Goal: Task Accomplishment & Management: Manage account settings

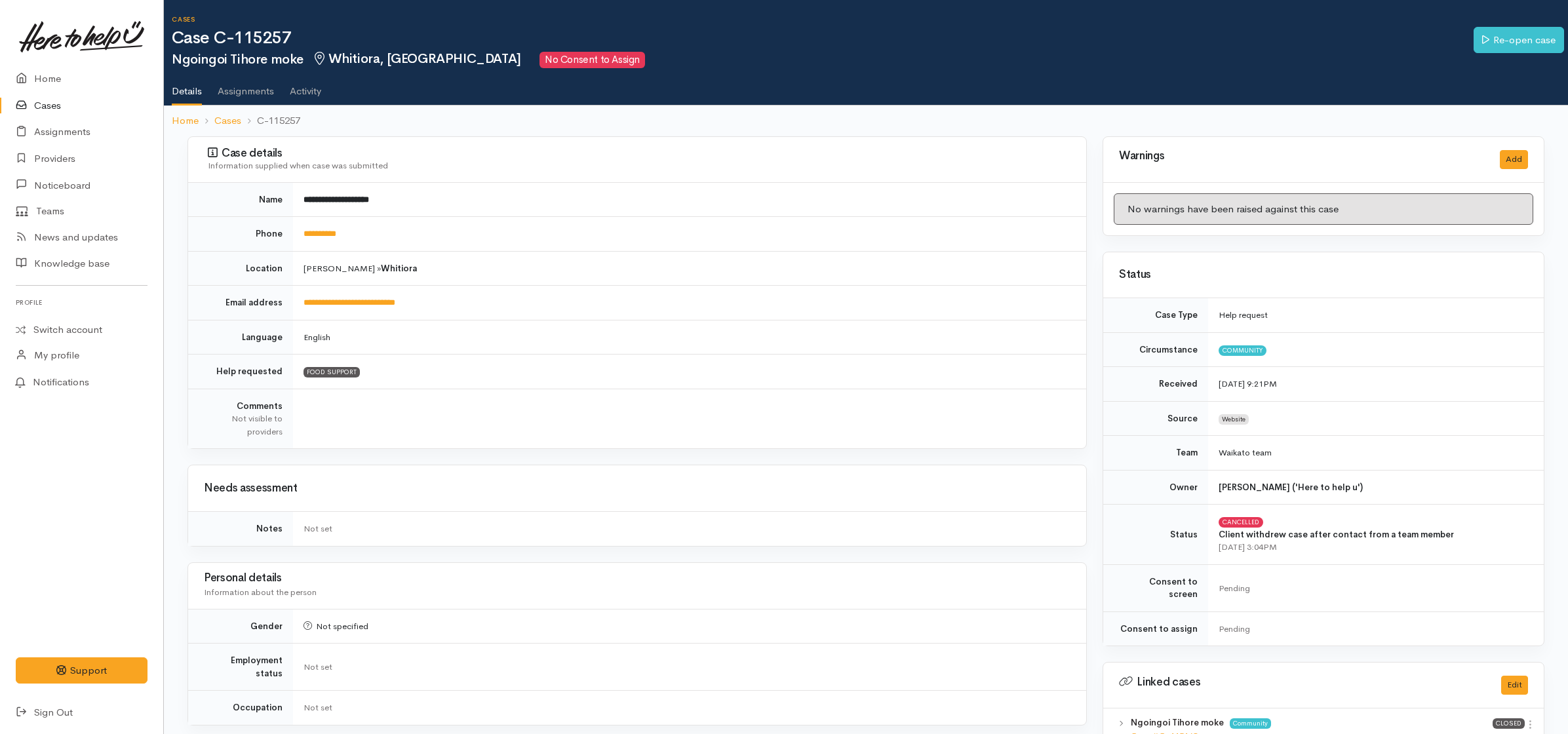
scroll to position [1118, 0]
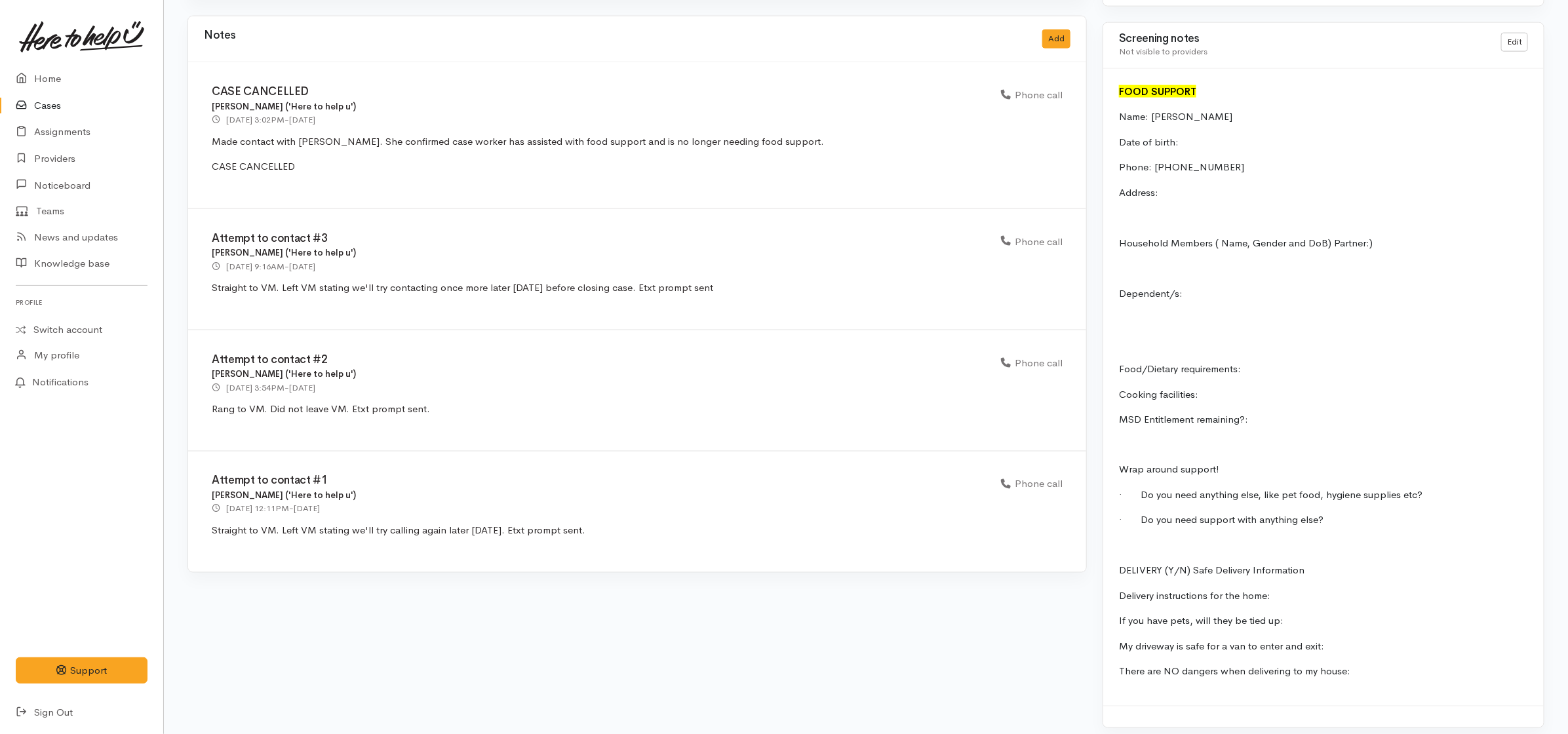
click at [30, 107] on icon at bounding box center [25, 105] width 19 height 16
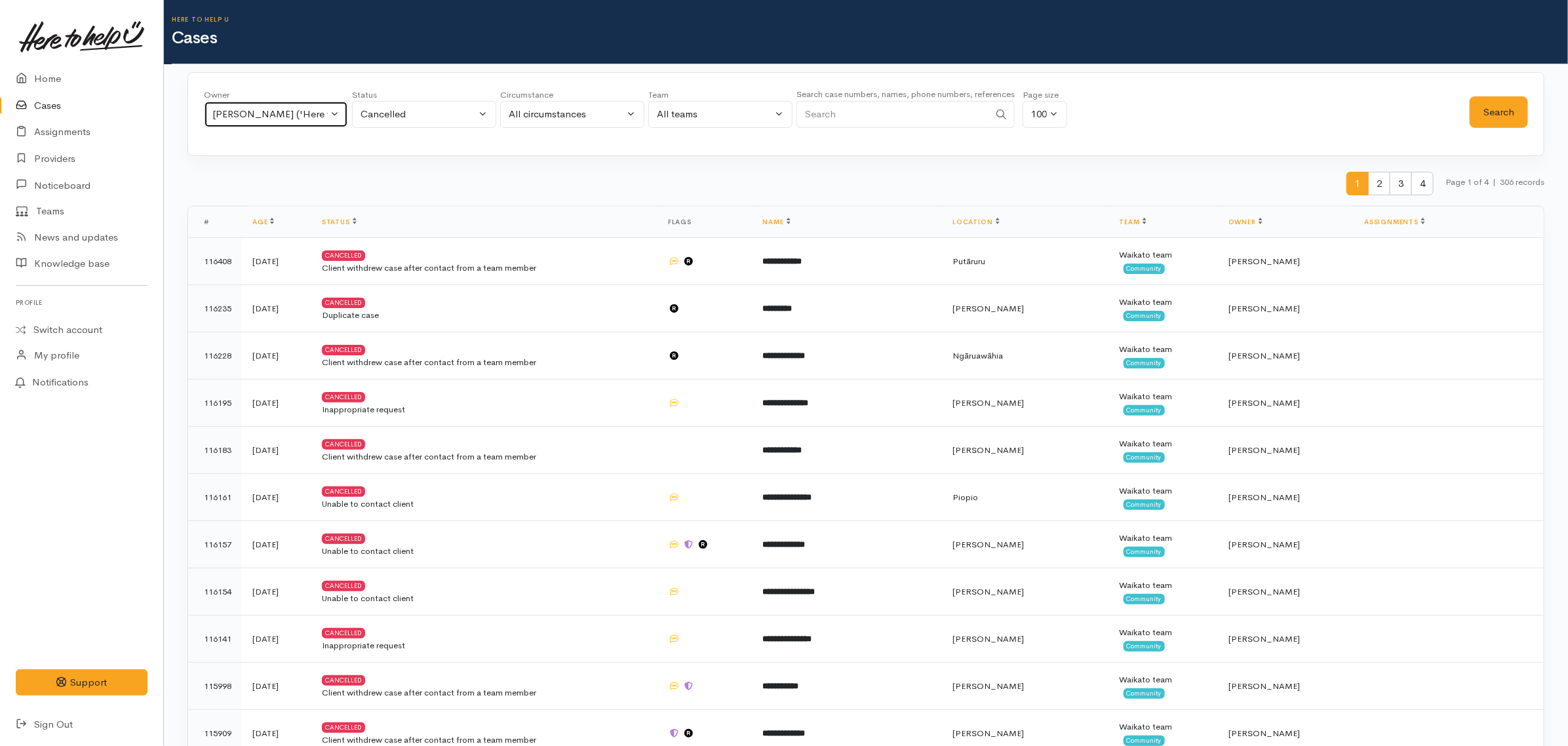
click at [285, 104] on button "[PERSON_NAME] ('Here to help u')" at bounding box center [275, 114] width 144 height 27
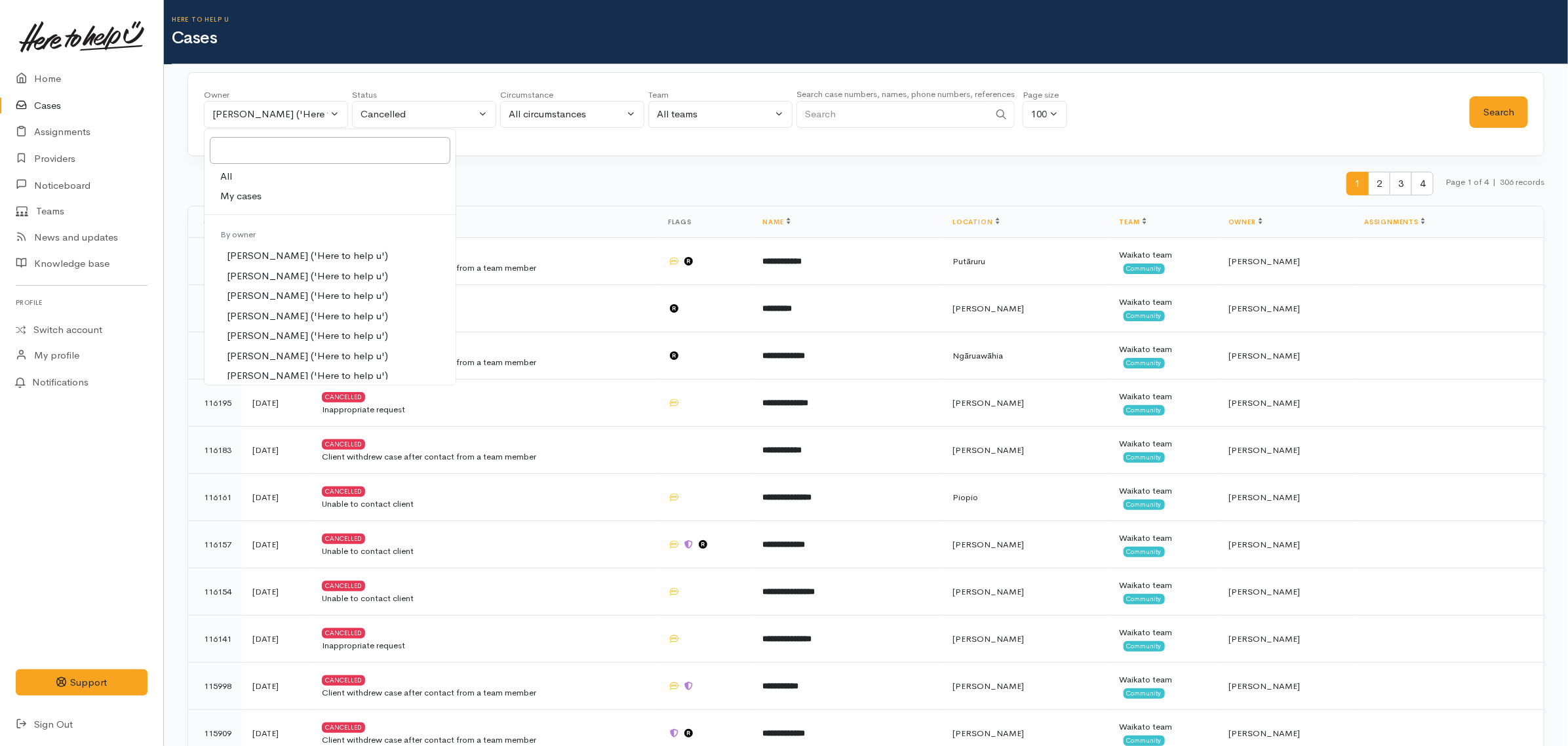
click at [257, 197] on span "My cases" at bounding box center [240, 196] width 41 height 15
select select "953"
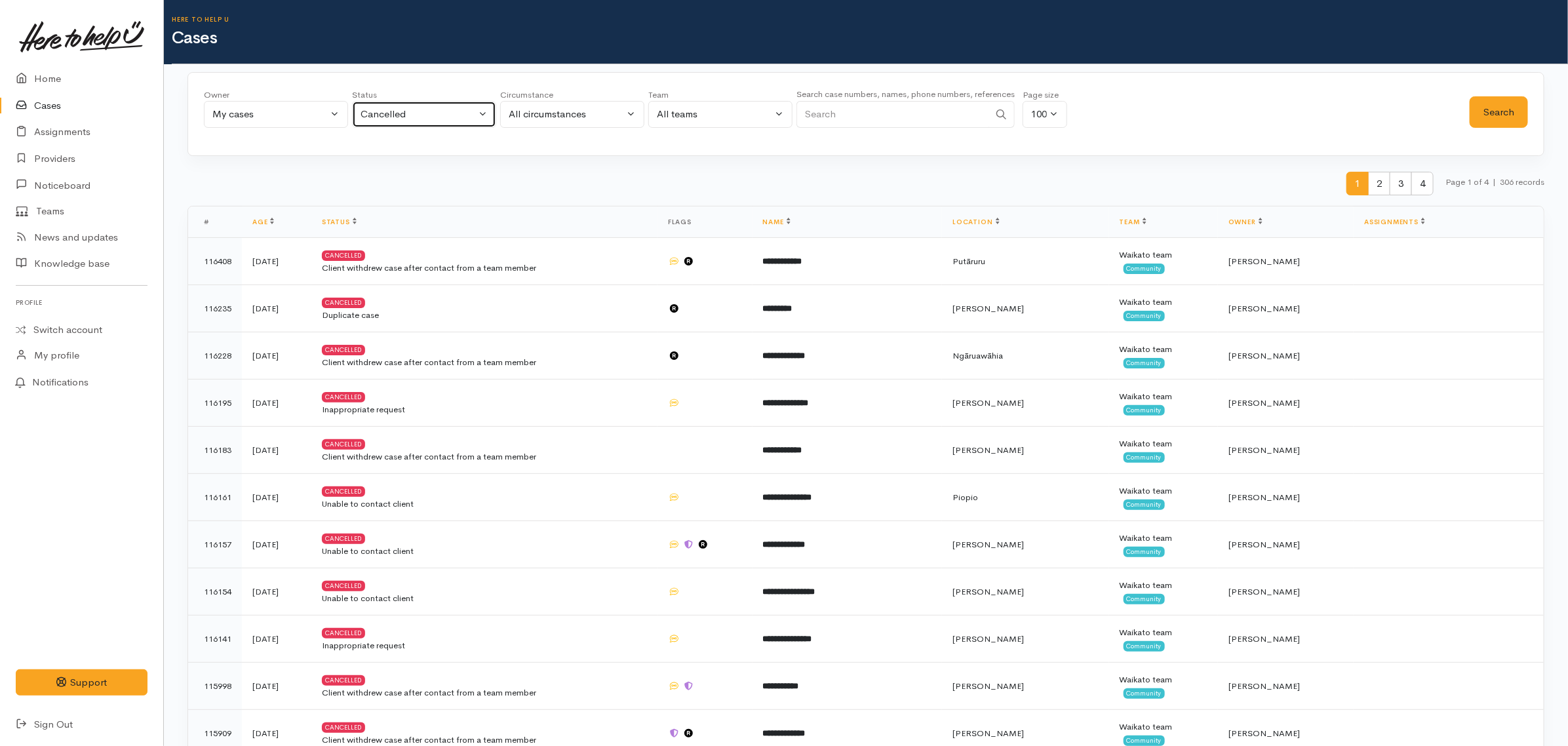
click at [384, 115] on div "Cancelled" at bounding box center [417, 114] width 115 height 15
click at [433, 203] on span "All current cases" at bounding box center [412, 199] width 73 height 15
select select "Unresolved"
click at [1492, 122] on button "Search" at bounding box center [1498, 113] width 58 height 32
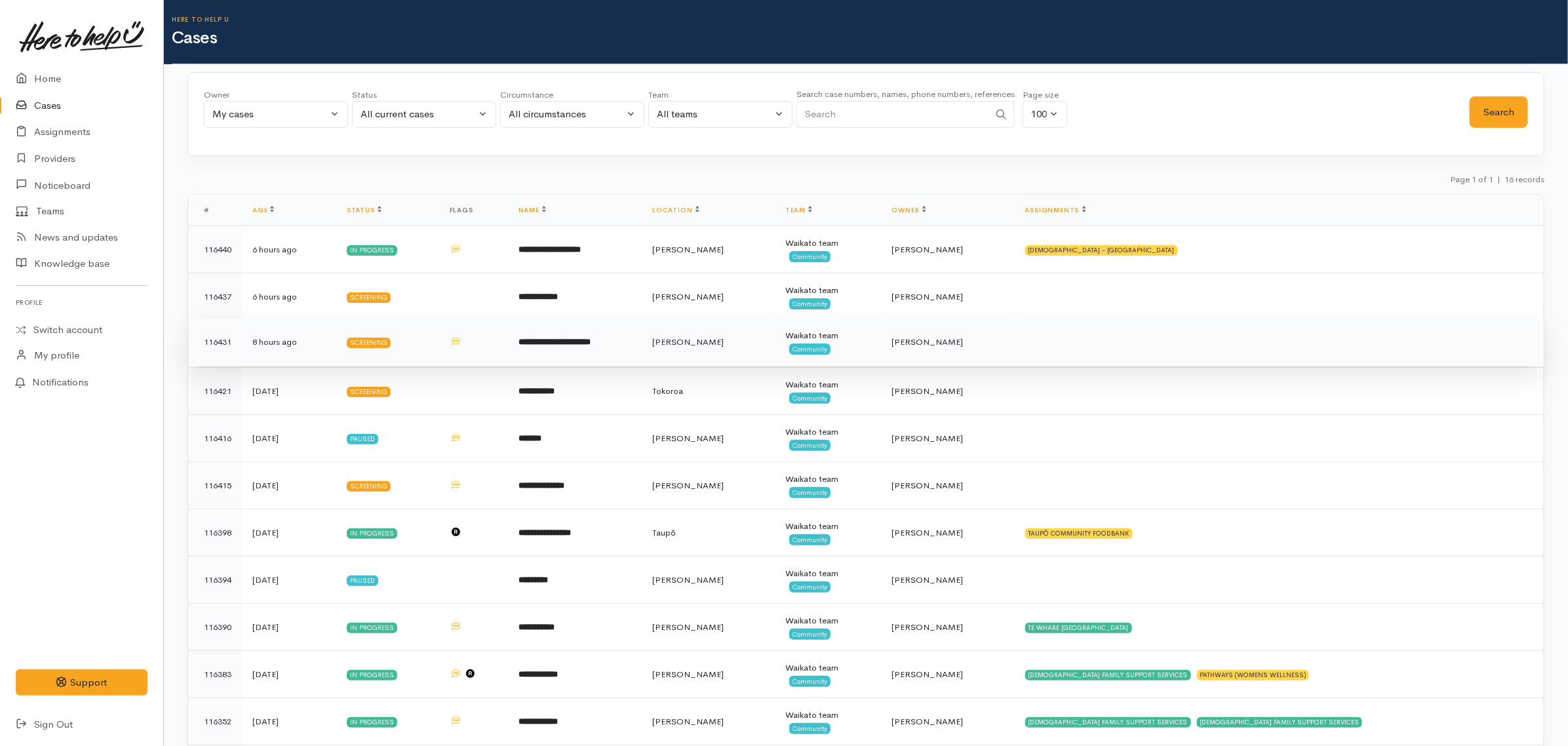
click at [577, 335] on td "**********" at bounding box center [575, 341] width 134 height 47
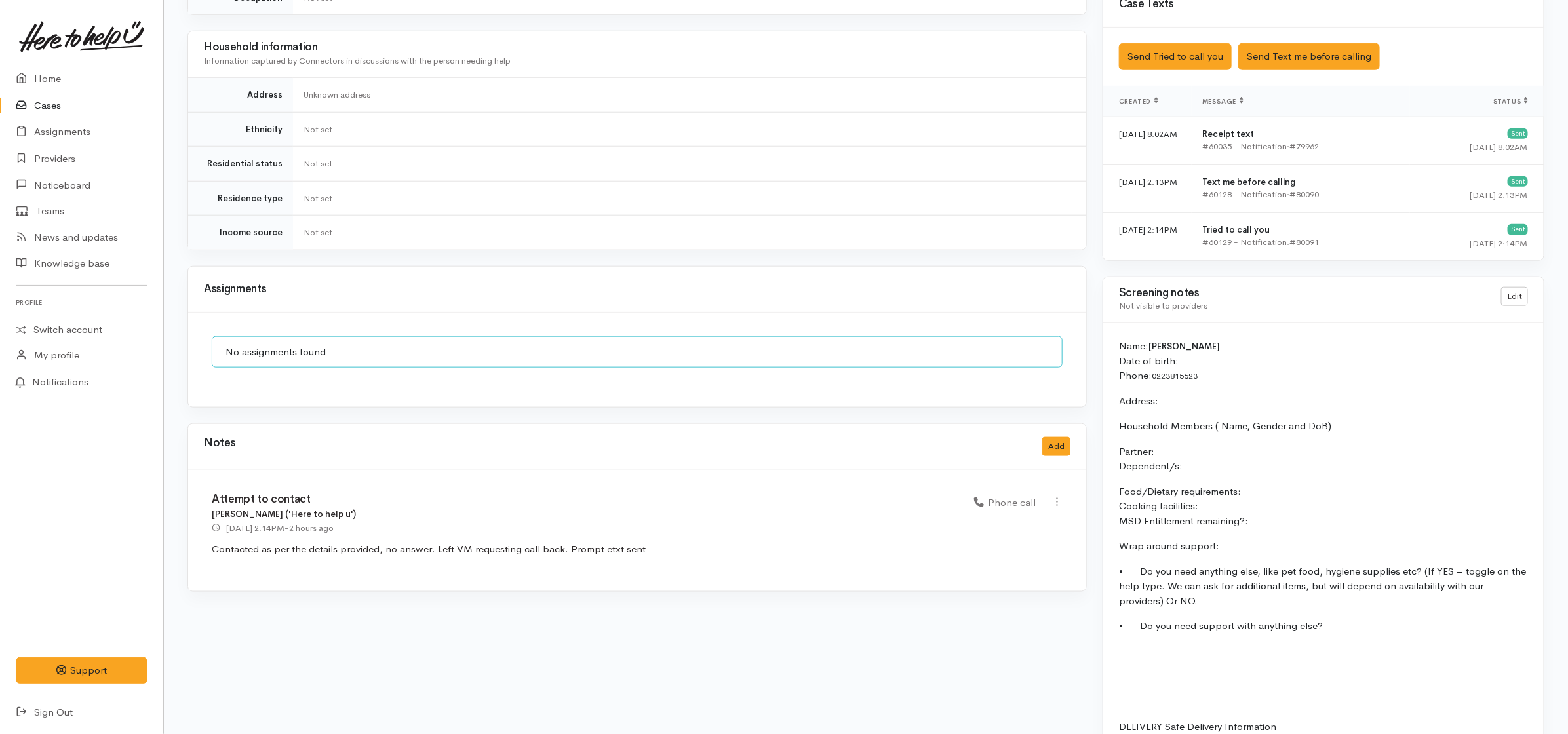
scroll to position [941, 0]
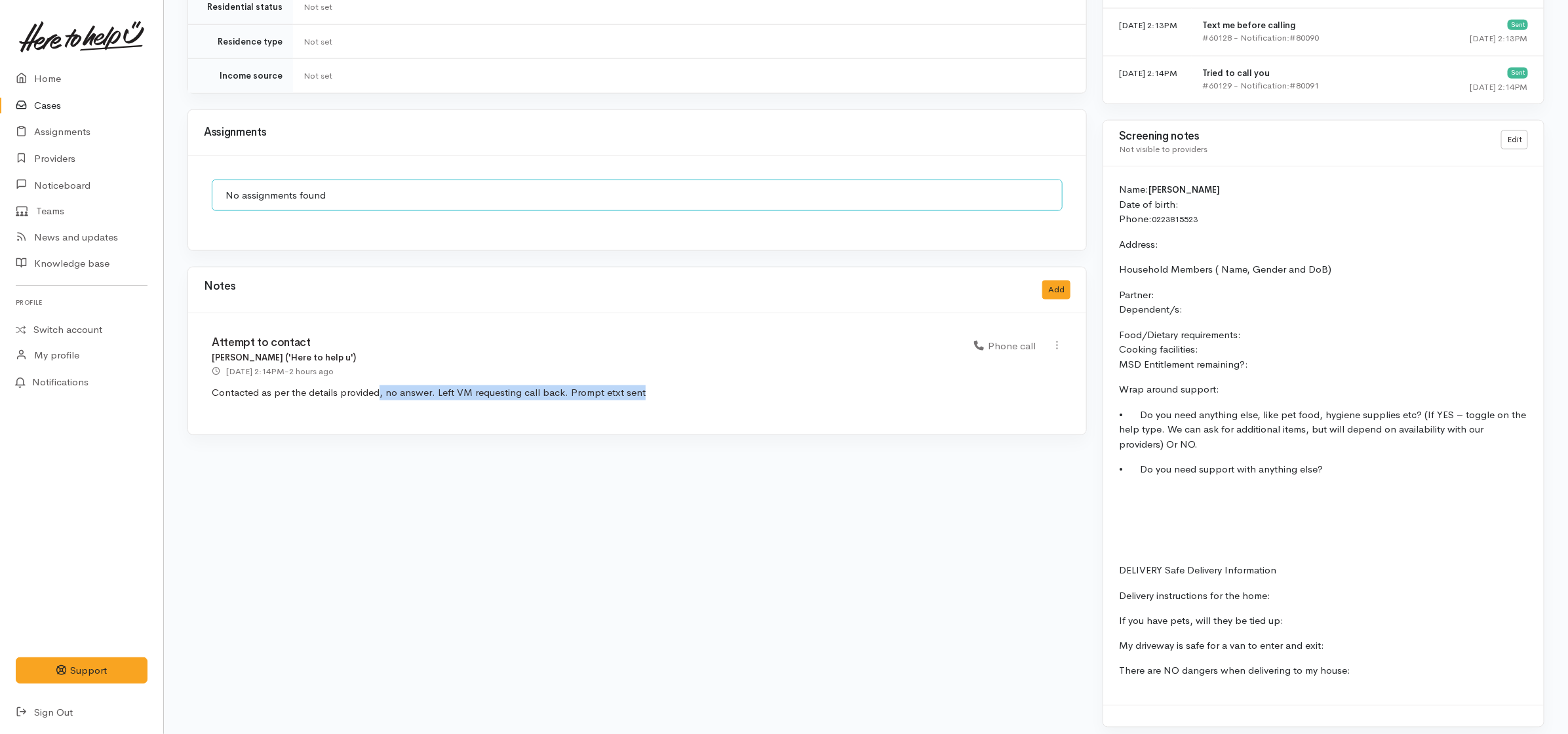
drag, startPoint x: 380, startPoint y: 384, endPoint x: 661, endPoint y: 390, distance: 281.1
click at [661, 390] on p "Contacted as per the details provided, no answer. Left VM requesting call back.…" at bounding box center [637, 392] width 851 height 15
copy p ", no answer. Left VM requesting call back. Prompt etxt sent"
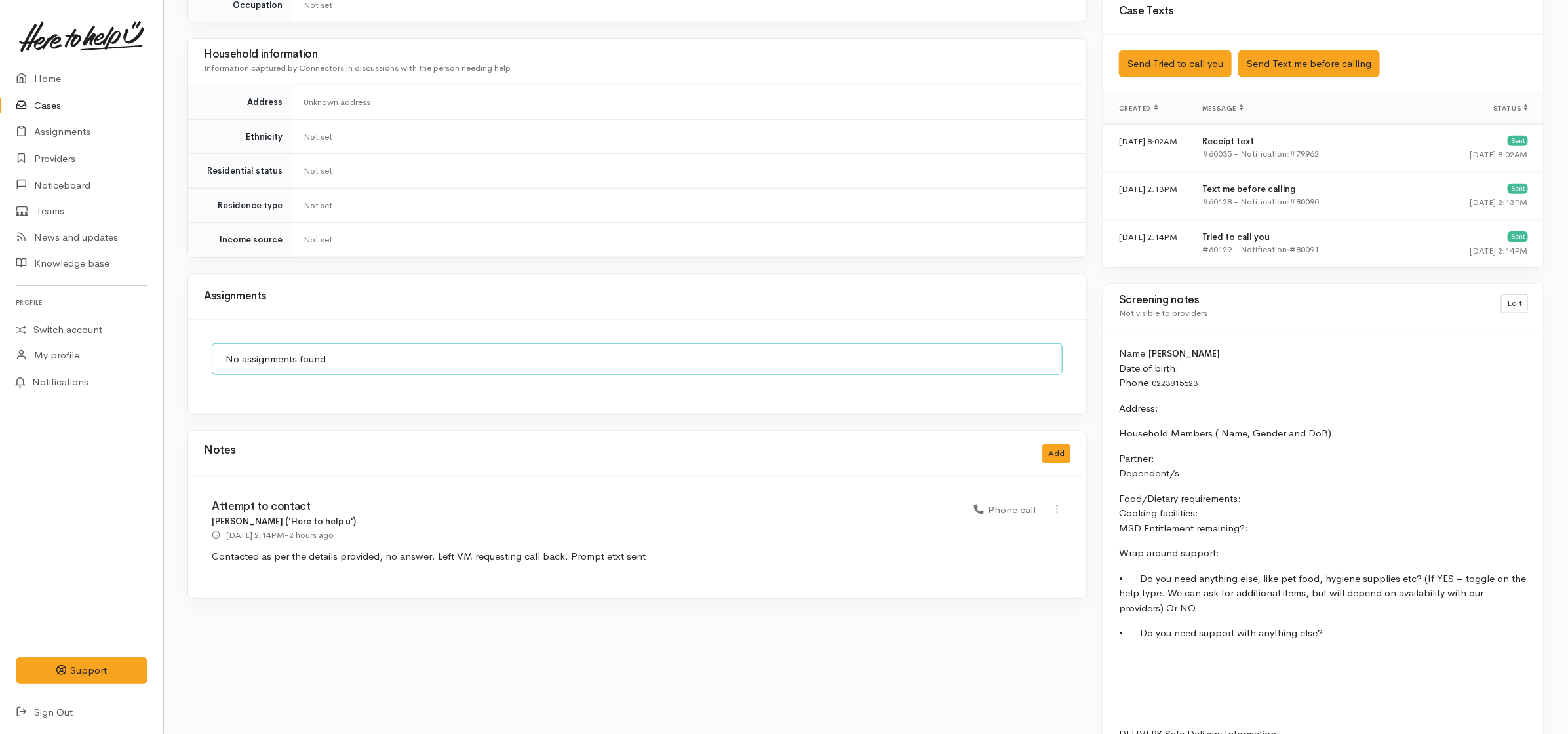
click at [1149, 80] on div "Saved The text message has been queued. An error occurred Send Tried to call yo…" at bounding box center [1323, 63] width 441 height 58
click at [1167, 57] on button "Send Tried to call you" at bounding box center [1176, 63] width 113 height 27
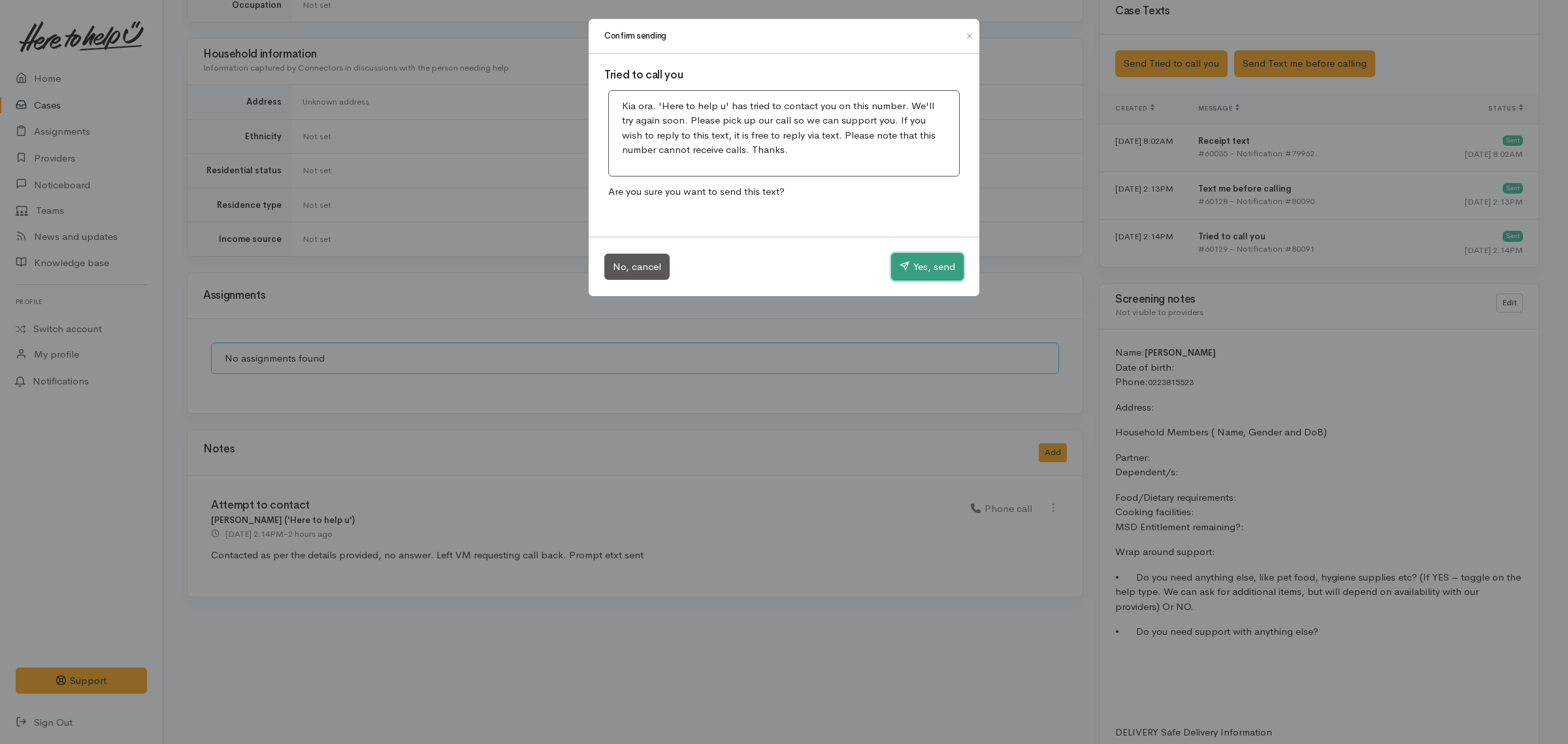
click at [922, 260] on button "Yes, send" at bounding box center [927, 266] width 72 height 28
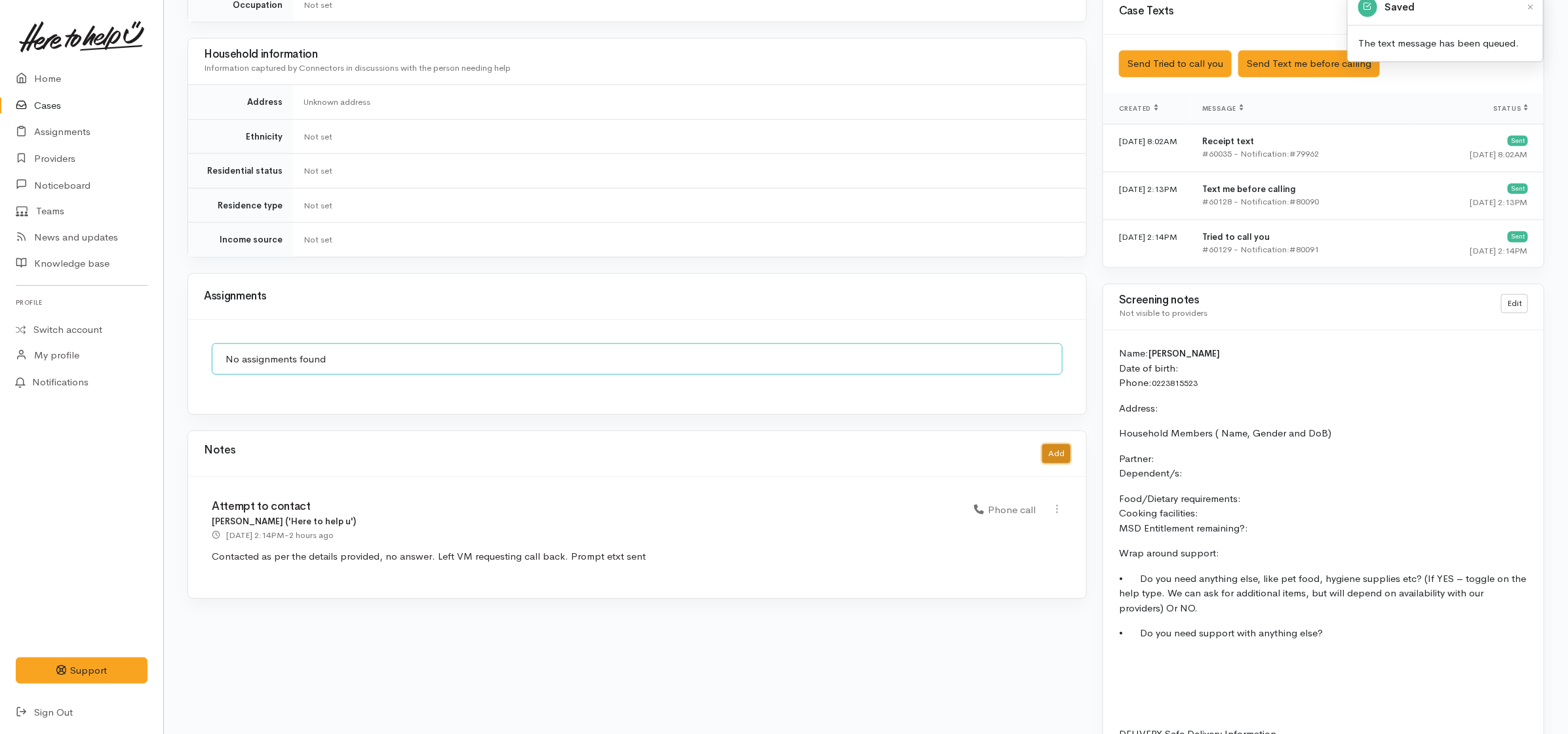
click at [1059, 450] on button "Add" at bounding box center [1057, 453] width 29 height 19
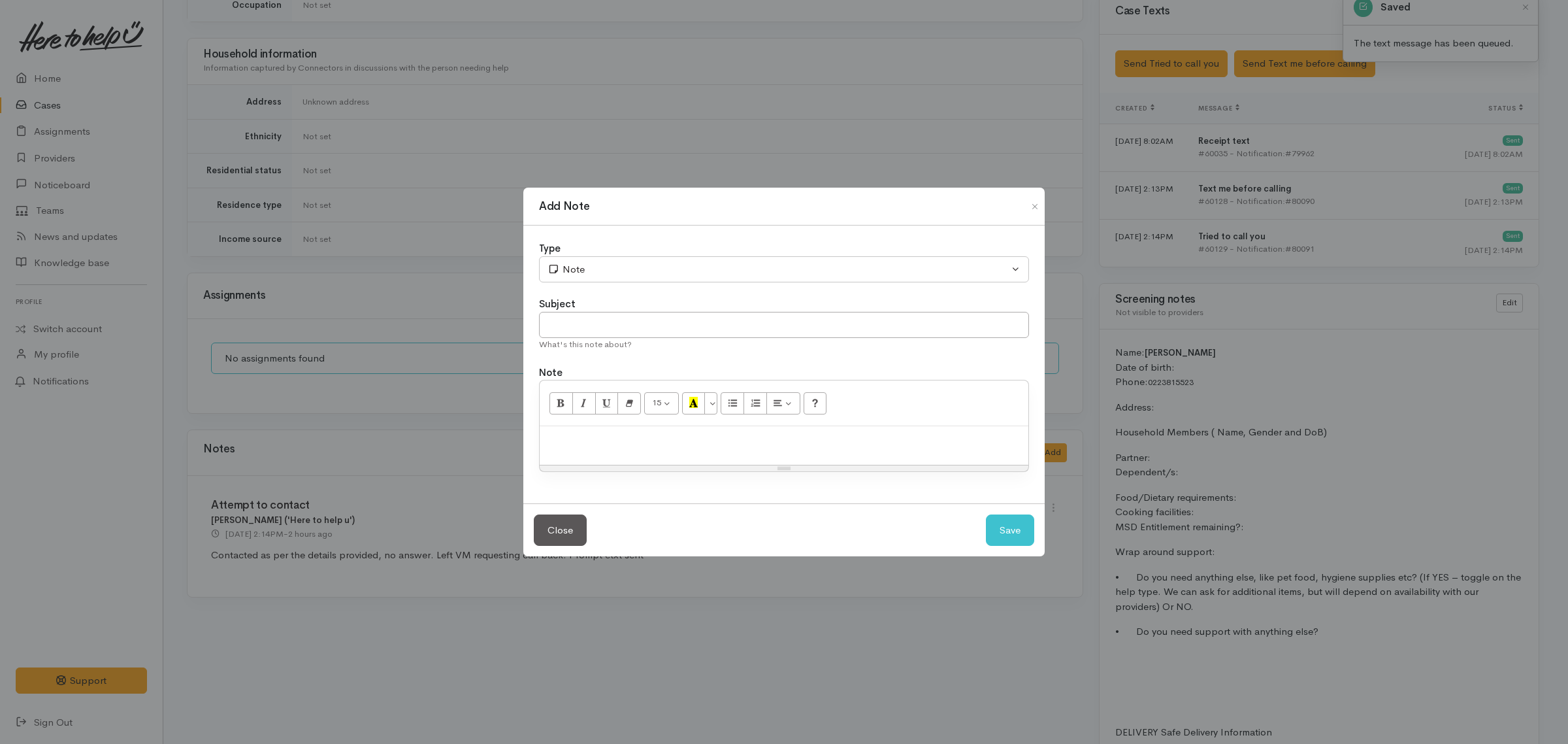
click at [785, 461] on div at bounding box center [784, 445] width 489 height 38
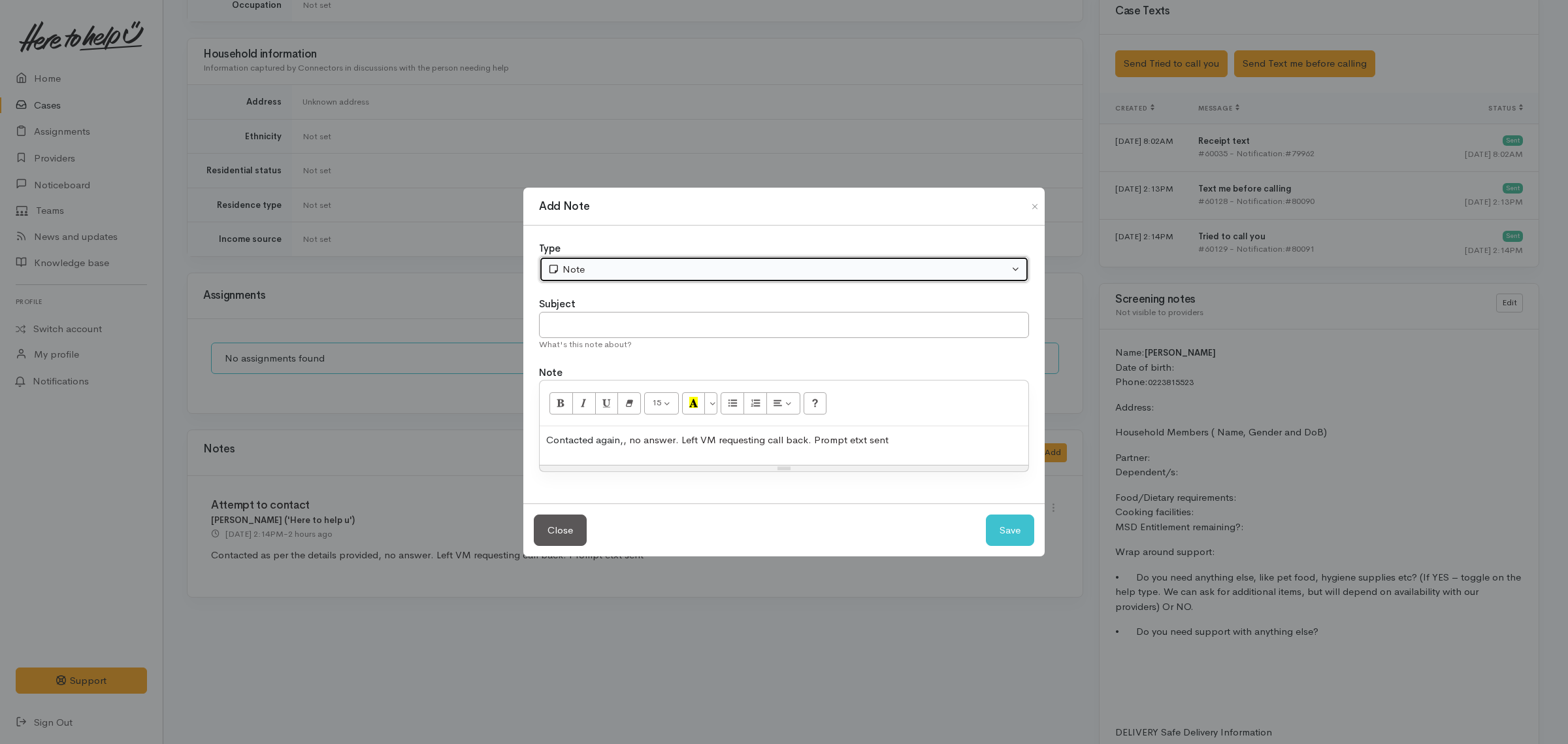
click at [615, 268] on div "Note" at bounding box center [779, 269] width 461 height 15
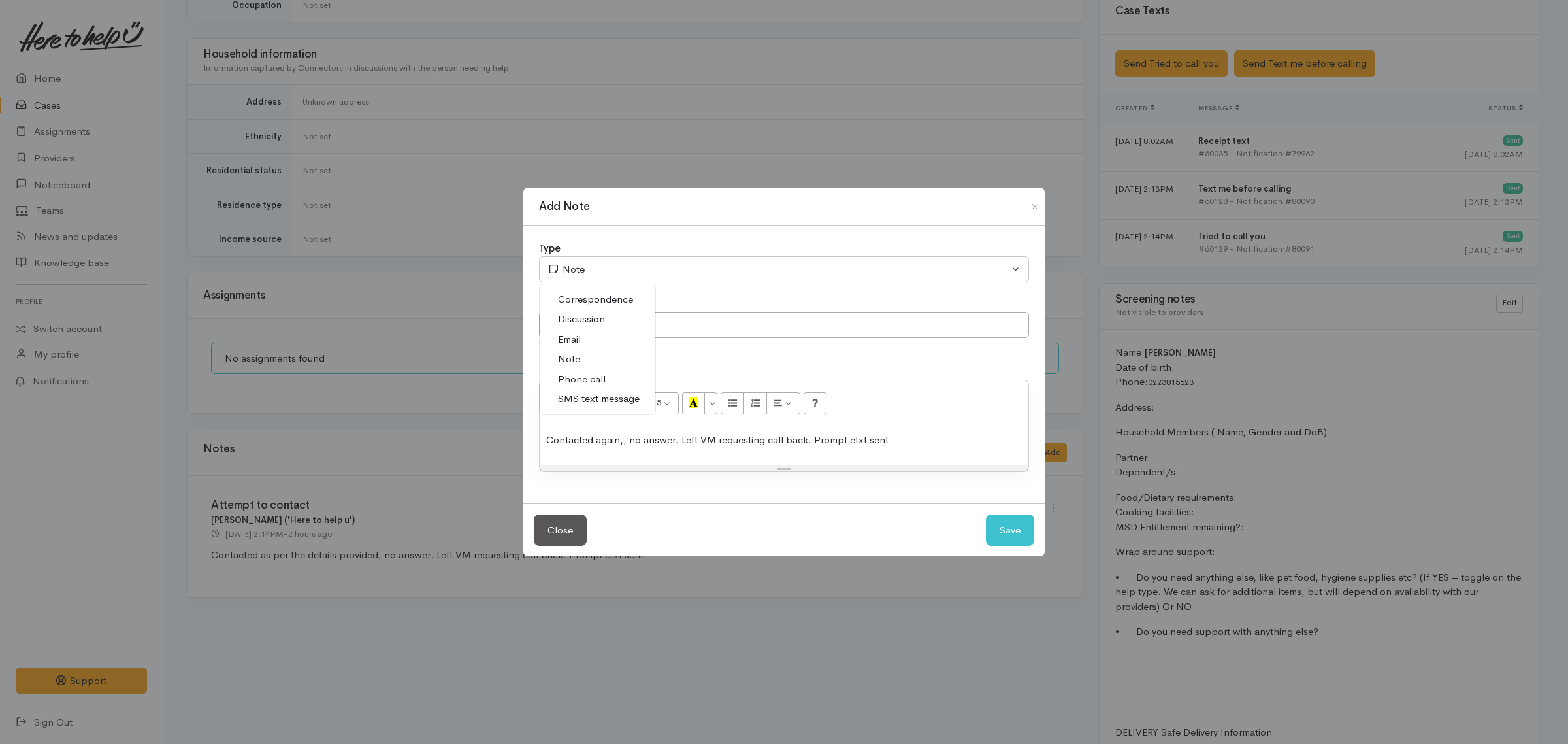
click at [597, 382] on span "Phone call" at bounding box center [582, 379] width 48 height 15
select select "3"
click at [621, 324] on input "text" at bounding box center [784, 325] width 490 height 27
type input "Attempt to contact"
click at [1026, 538] on button "Save" at bounding box center [1010, 530] width 48 height 32
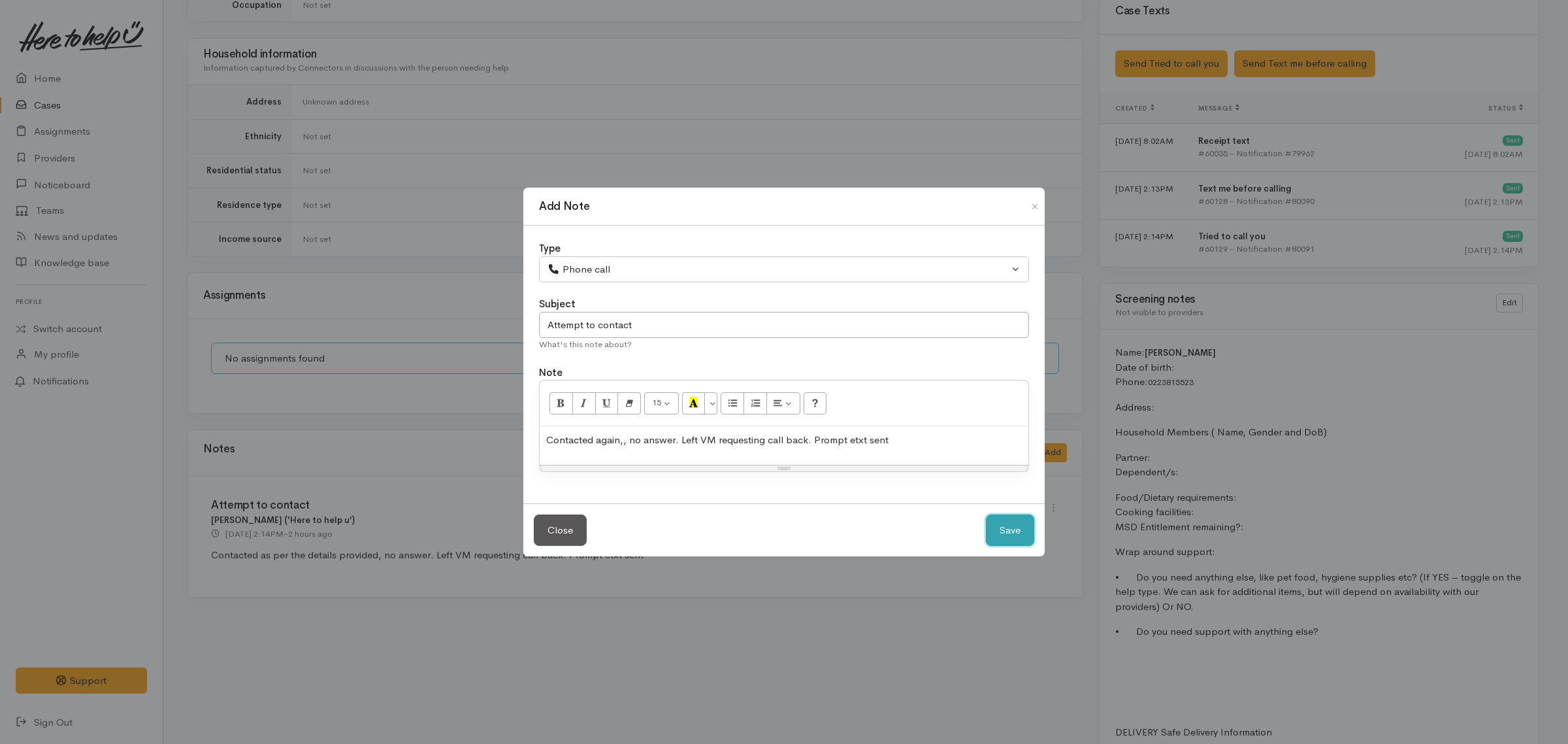
select select "1"
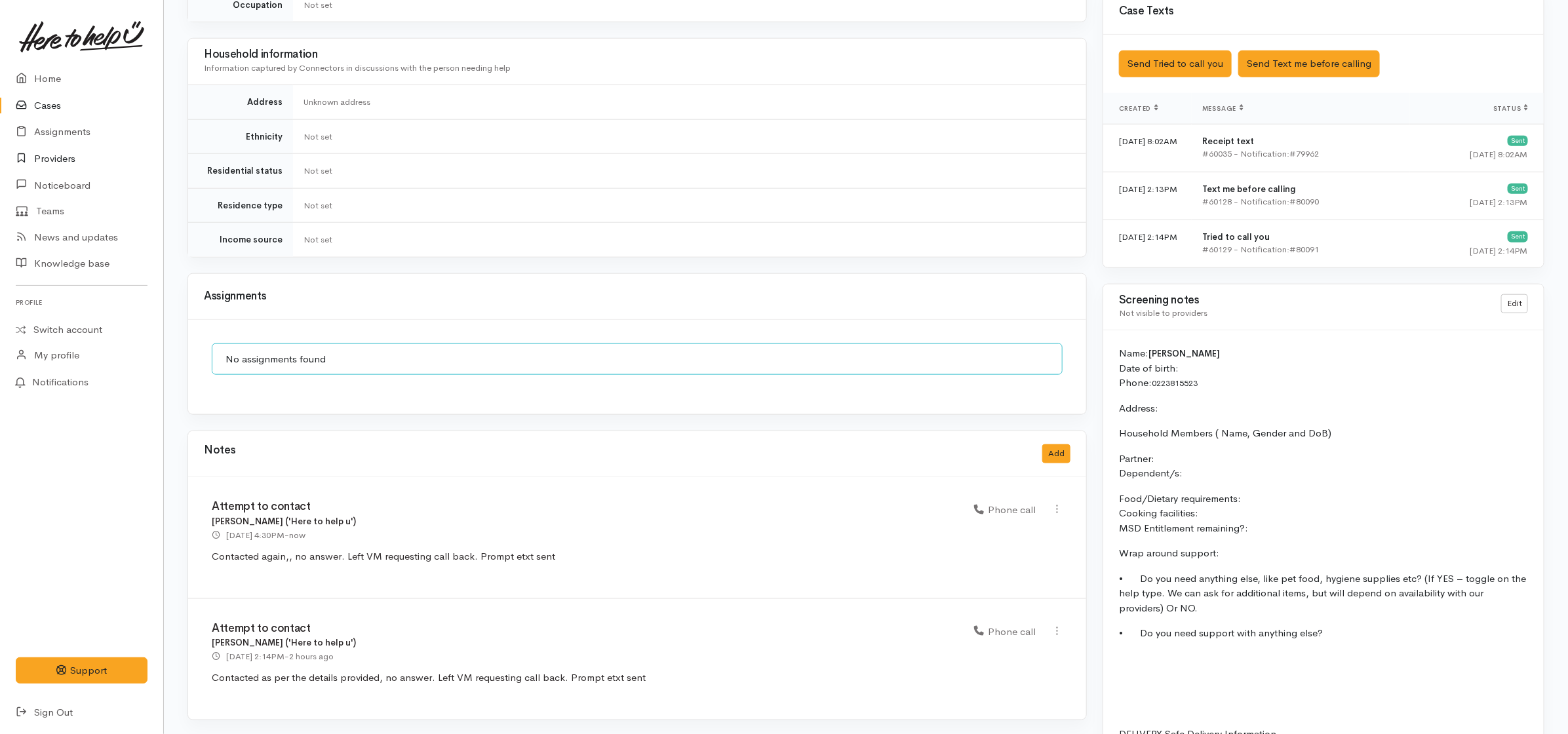
click at [54, 151] on link "Providers" at bounding box center [81, 159] width 164 height 27
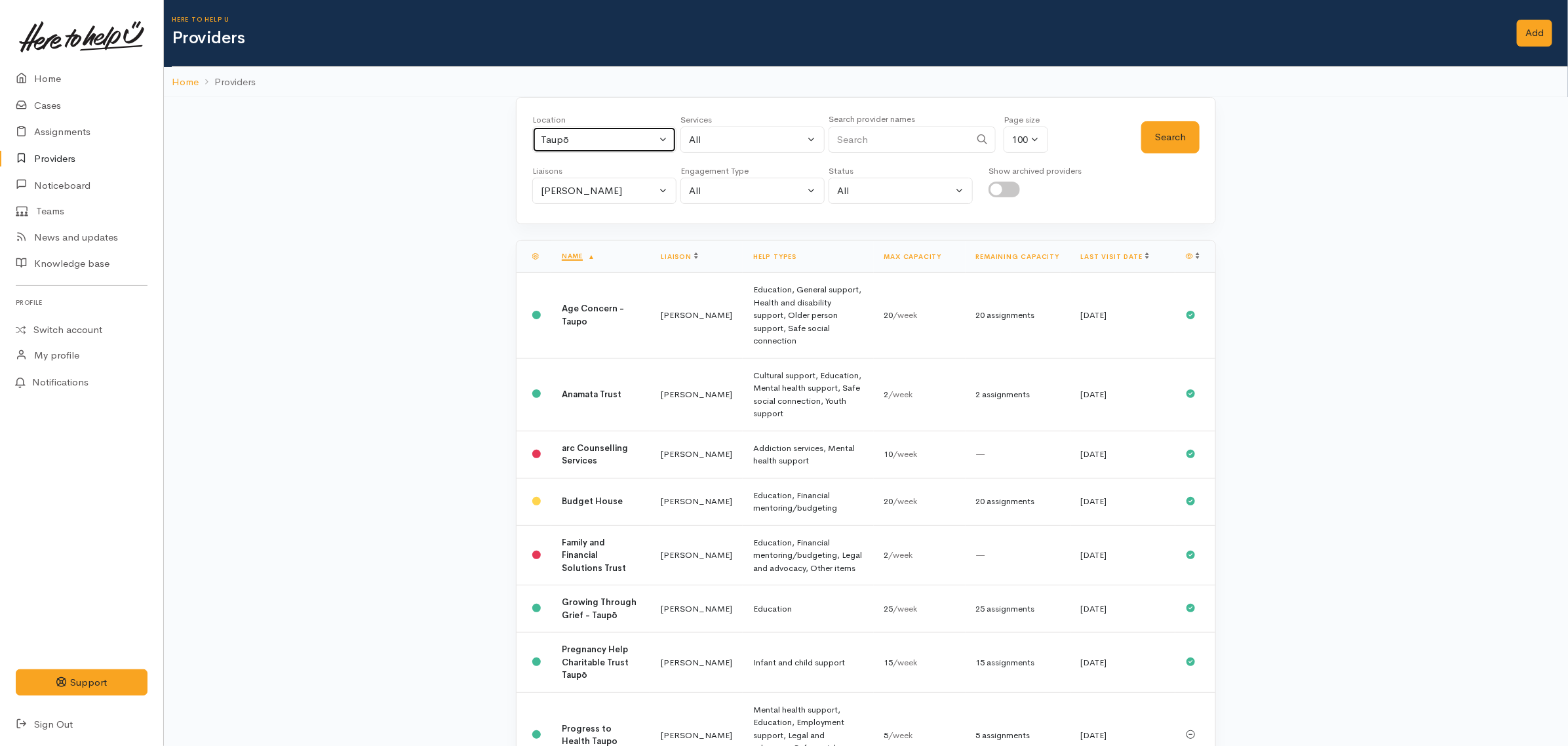
click at [592, 138] on div "Taupō" at bounding box center [598, 139] width 115 height 15
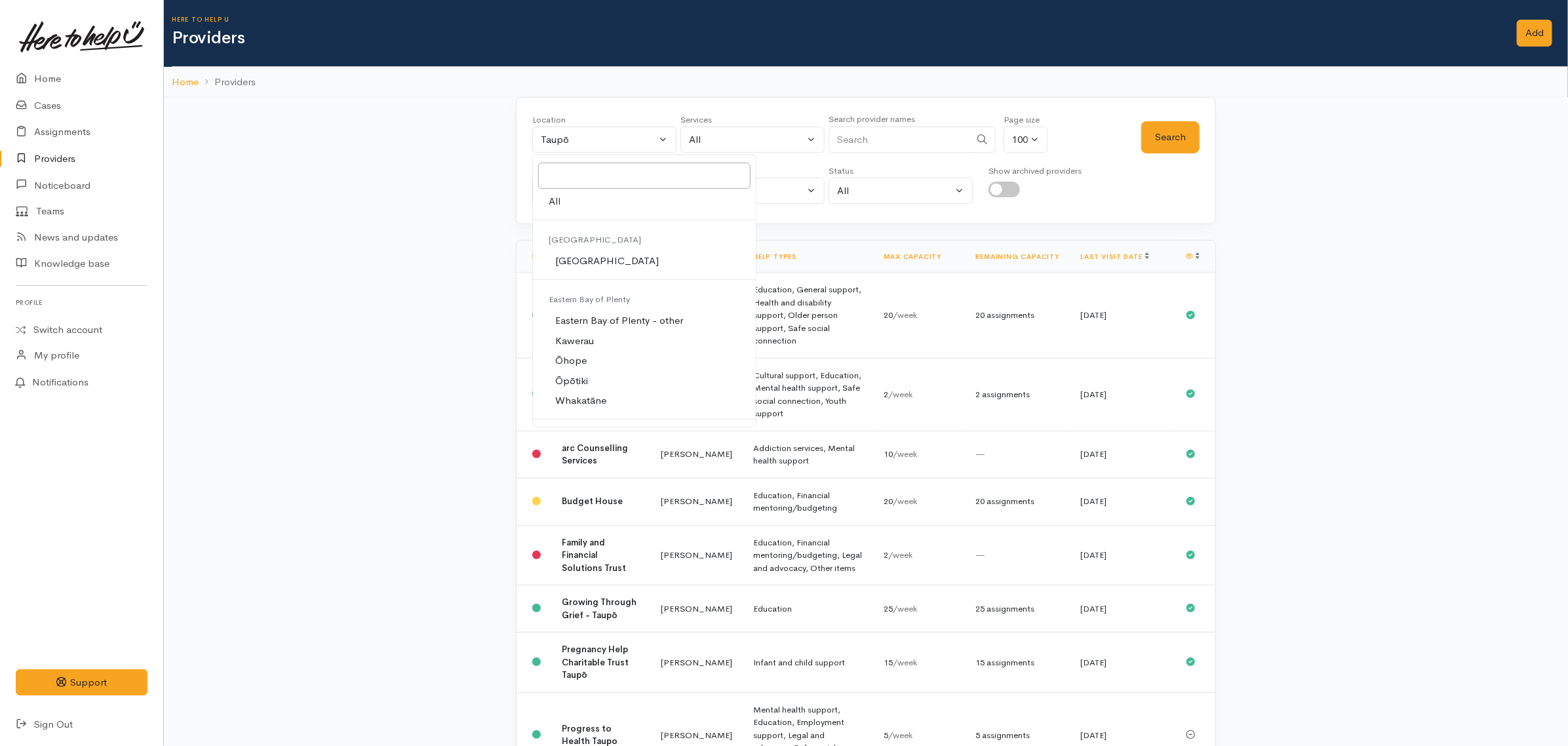
click at [566, 200] on link "All" at bounding box center [644, 201] width 223 height 21
select select "-1"
click at [1175, 122] on button "Search" at bounding box center [1170, 138] width 58 height 32
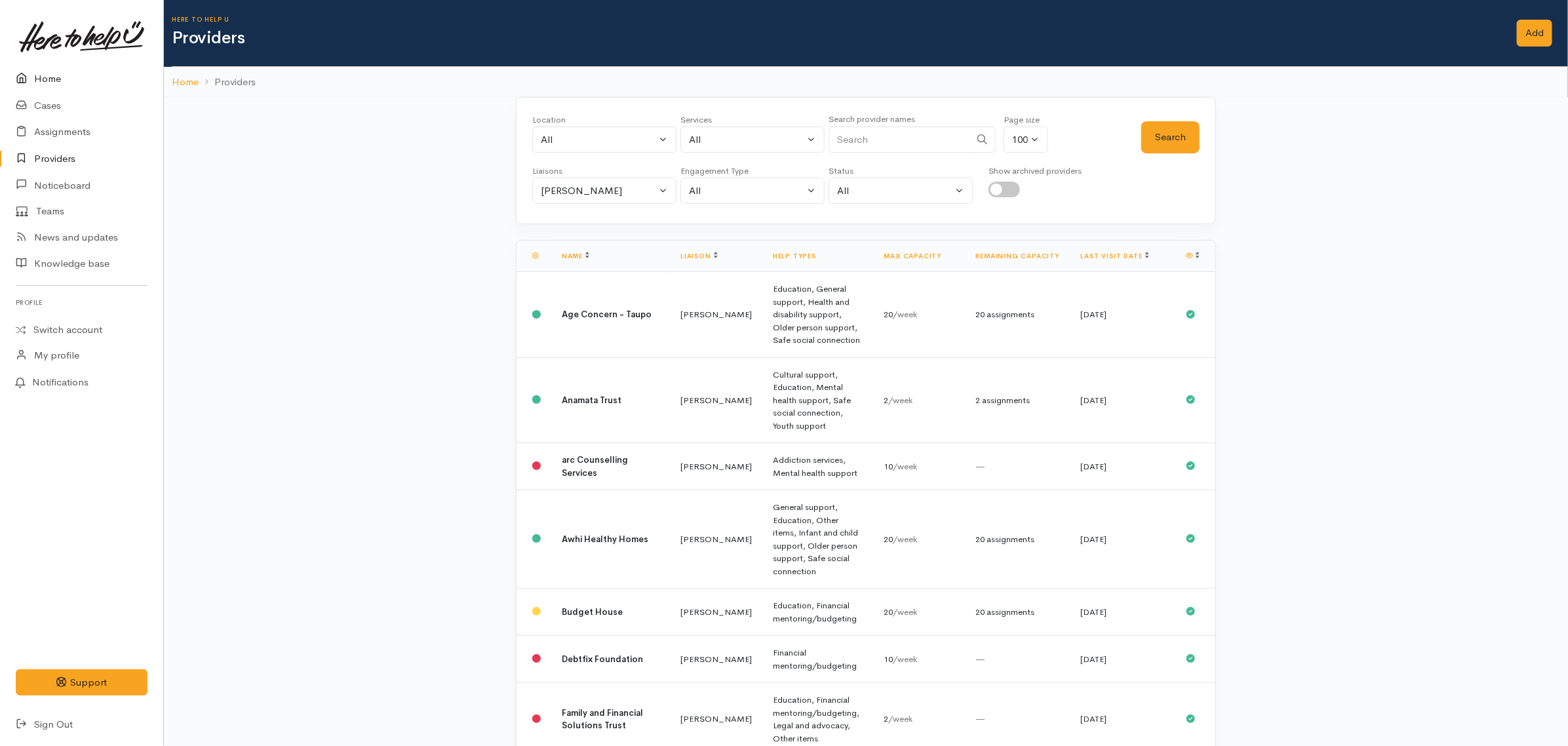
click at [55, 80] on link "Home" at bounding box center [81, 79] width 164 height 27
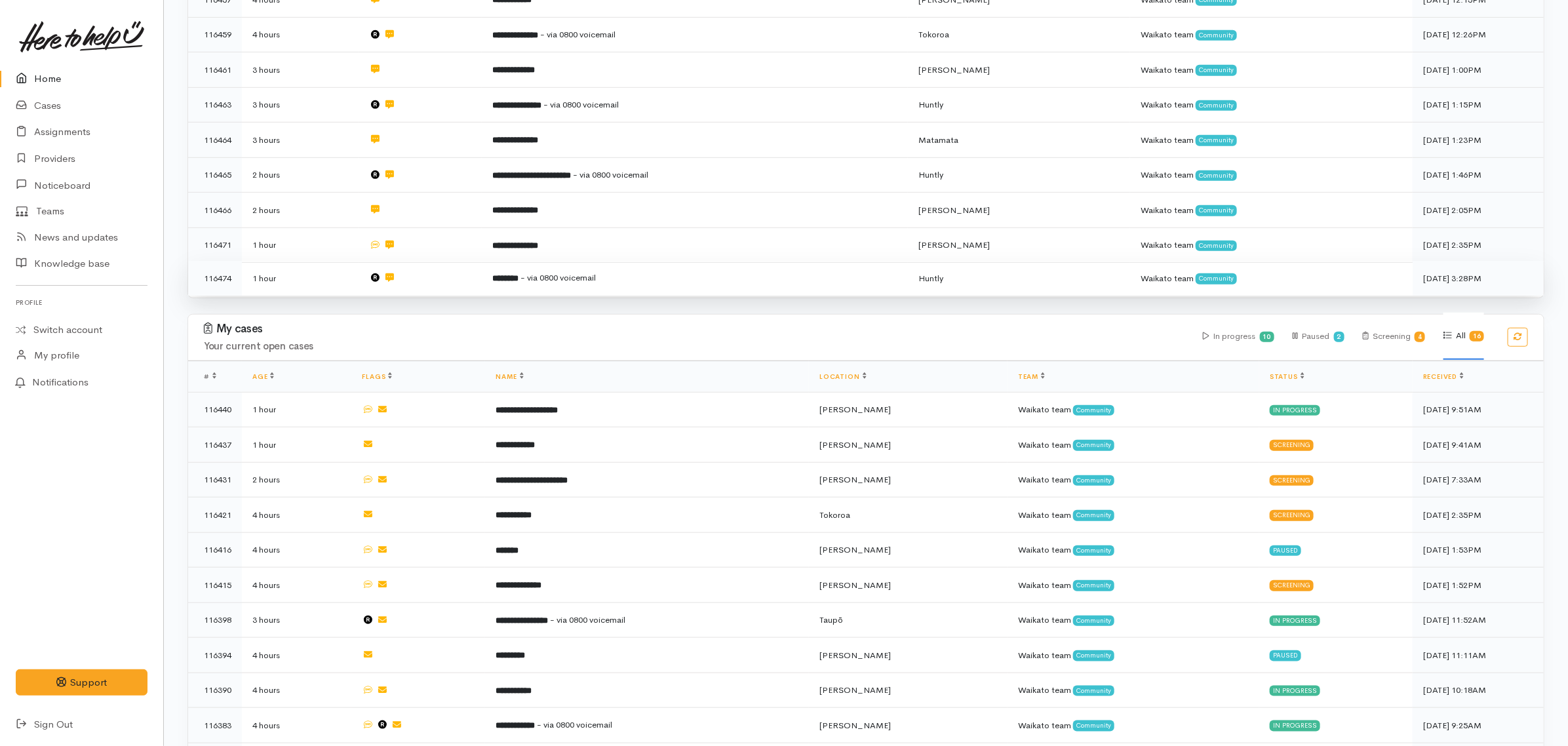
scroll to position [574, 0]
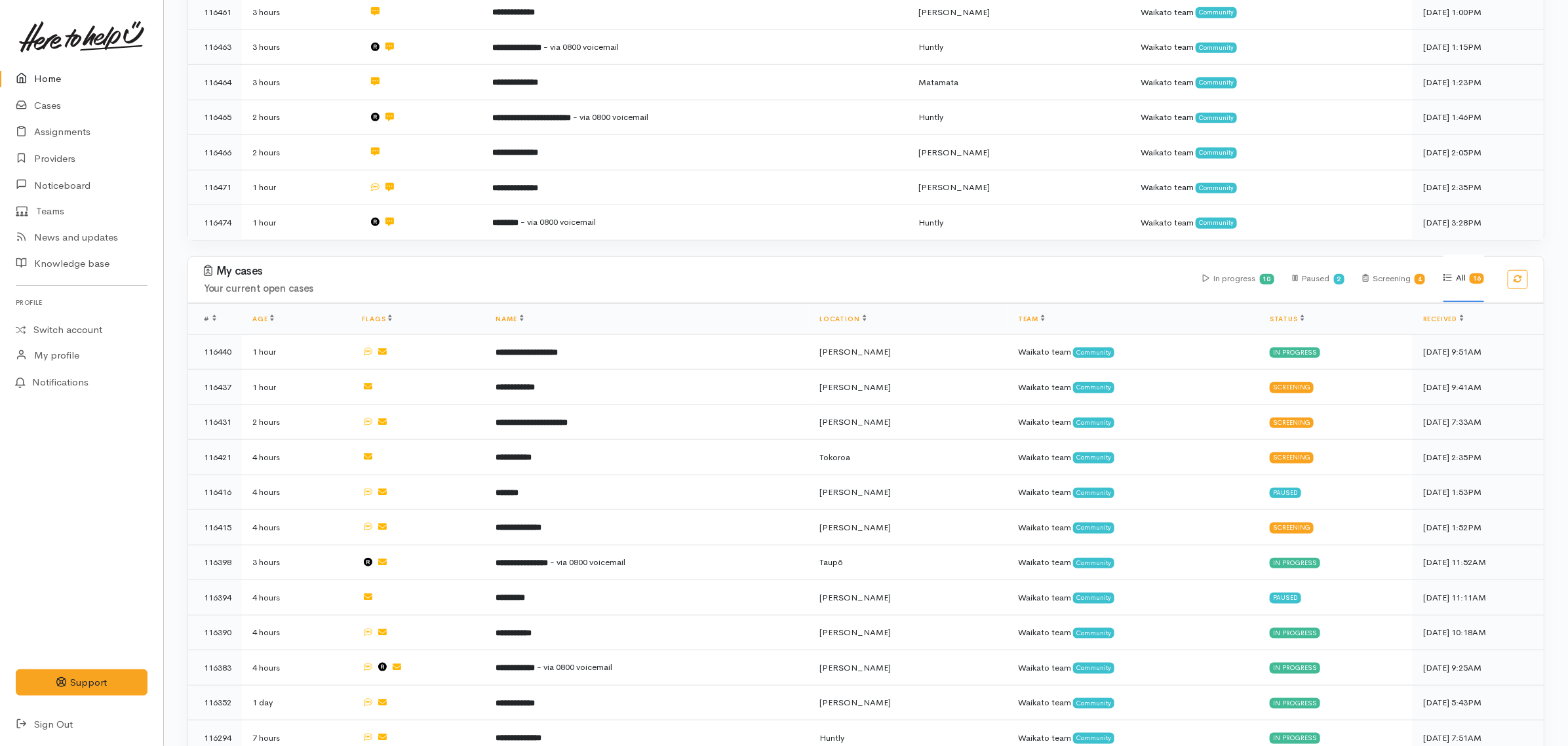
click at [38, 72] on link "Home" at bounding box center [81, 79] width 164 height 27
click at [55, 102] on link "Cases" at bounding box center [81, 105] width 164 height 27
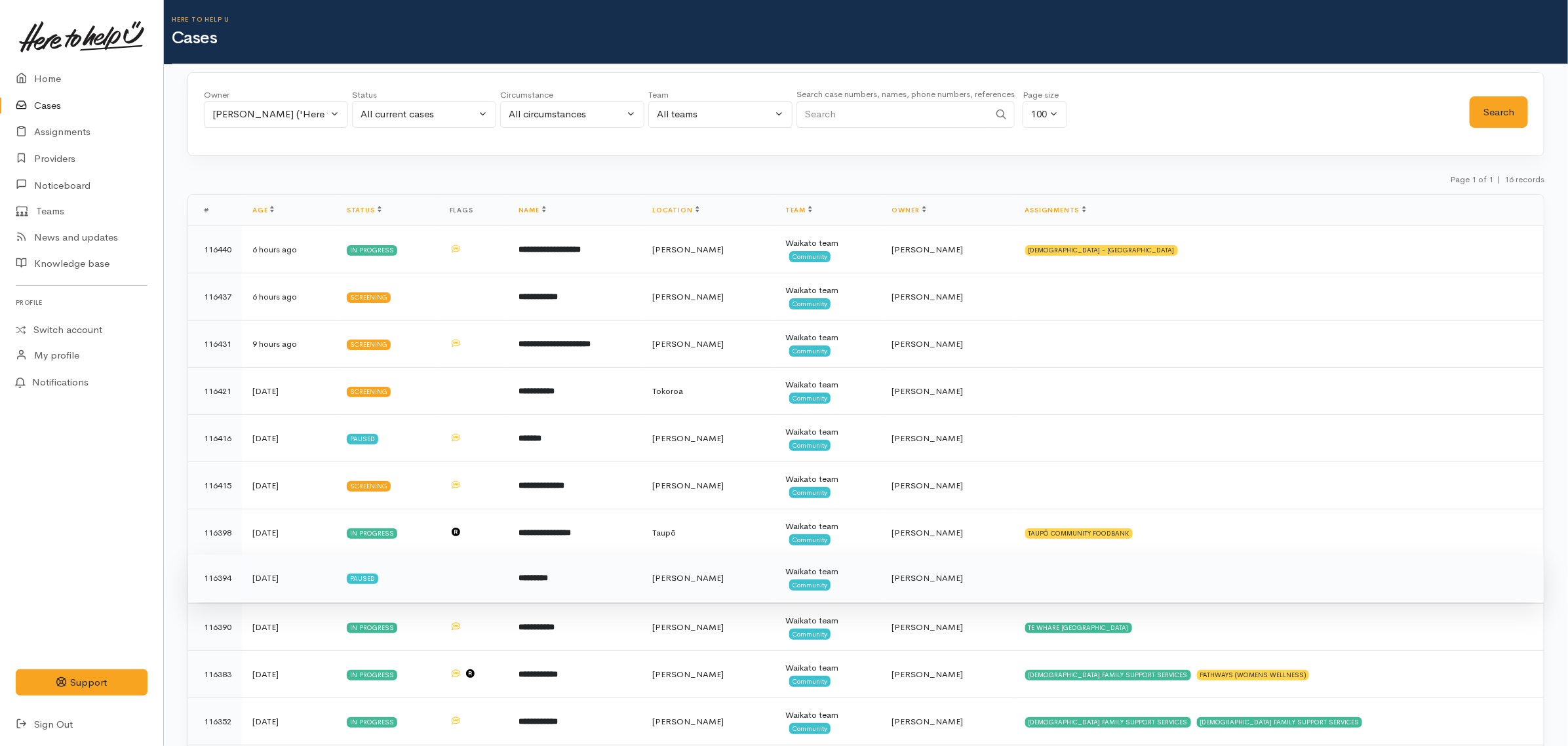
click at [625, 583] on td "*********" at bounding box center [575, 577] width 134 height 47
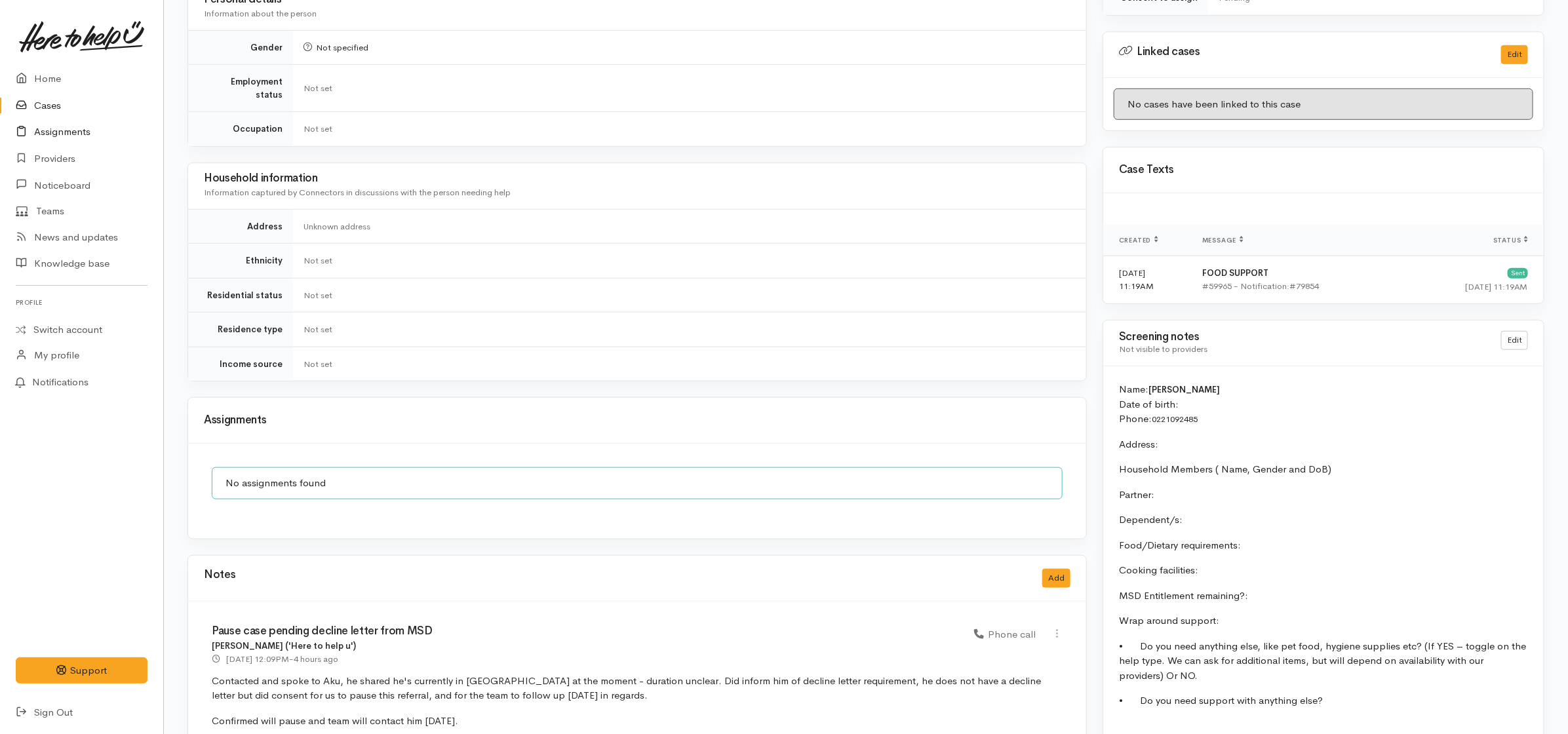
scroll to position [662, 0]
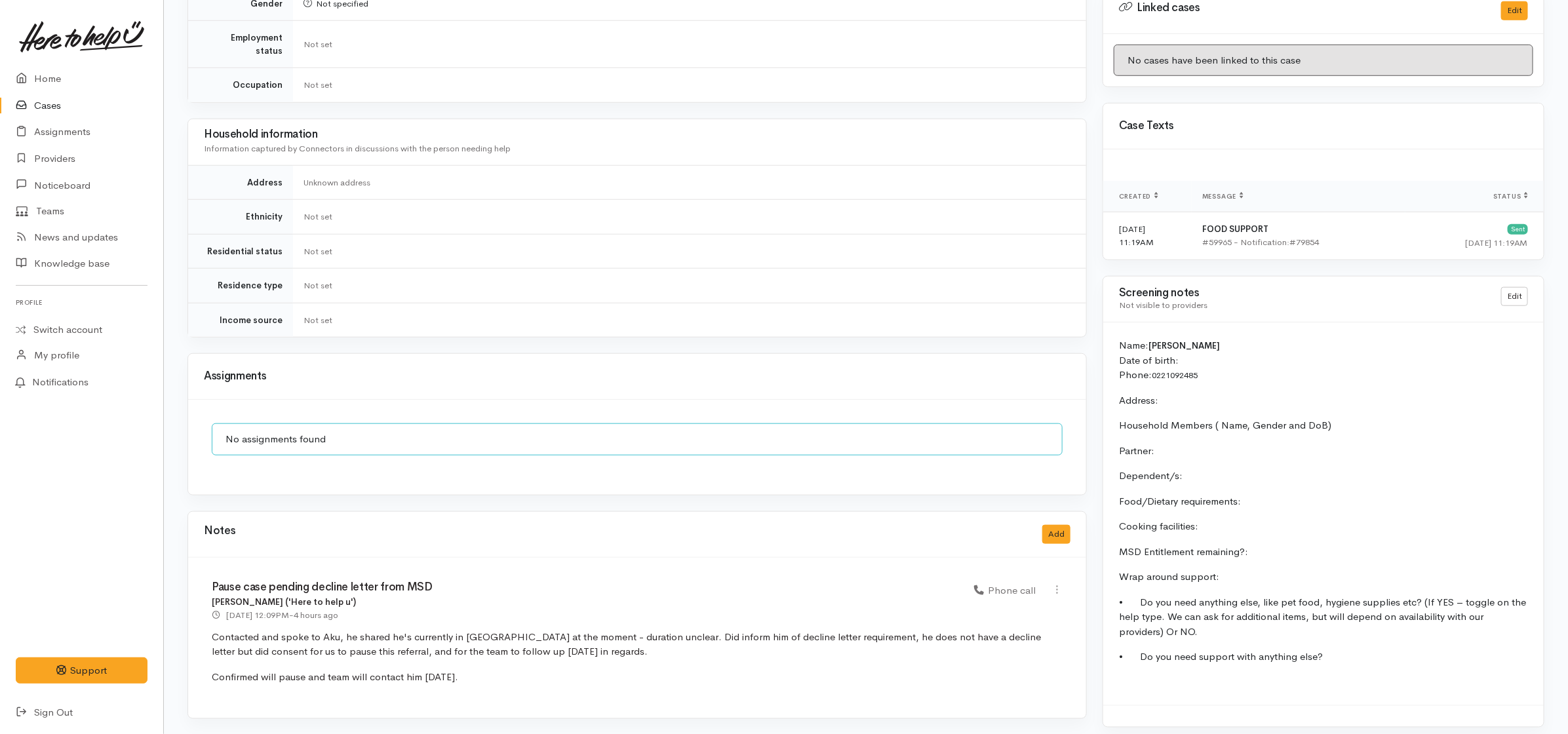
click at [54, 99] on link "Cases" at bounding box center [81, 105] width 164 height 27
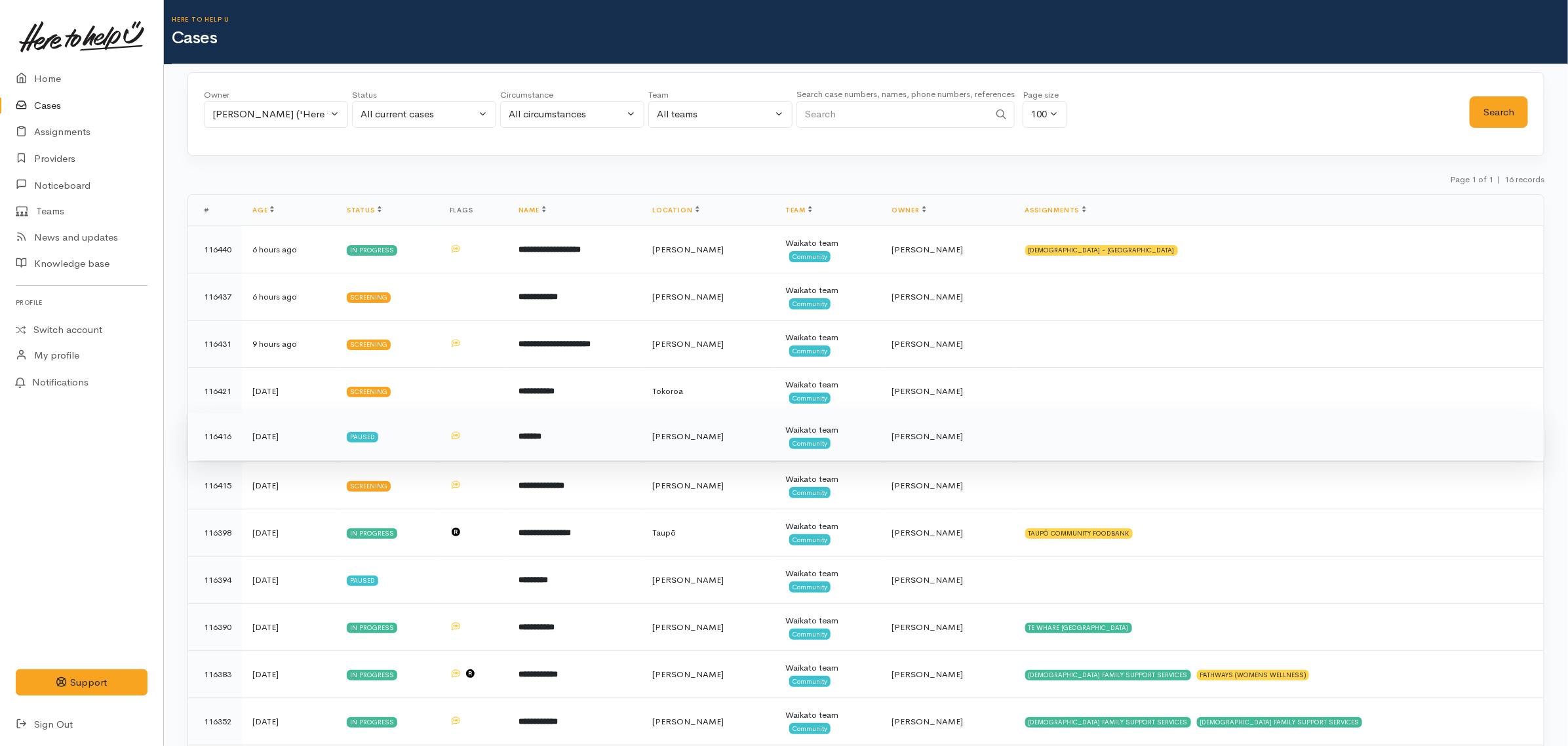
click at [588, 446] on td "*******" at bounding box center [575, 436] width 134 height 47
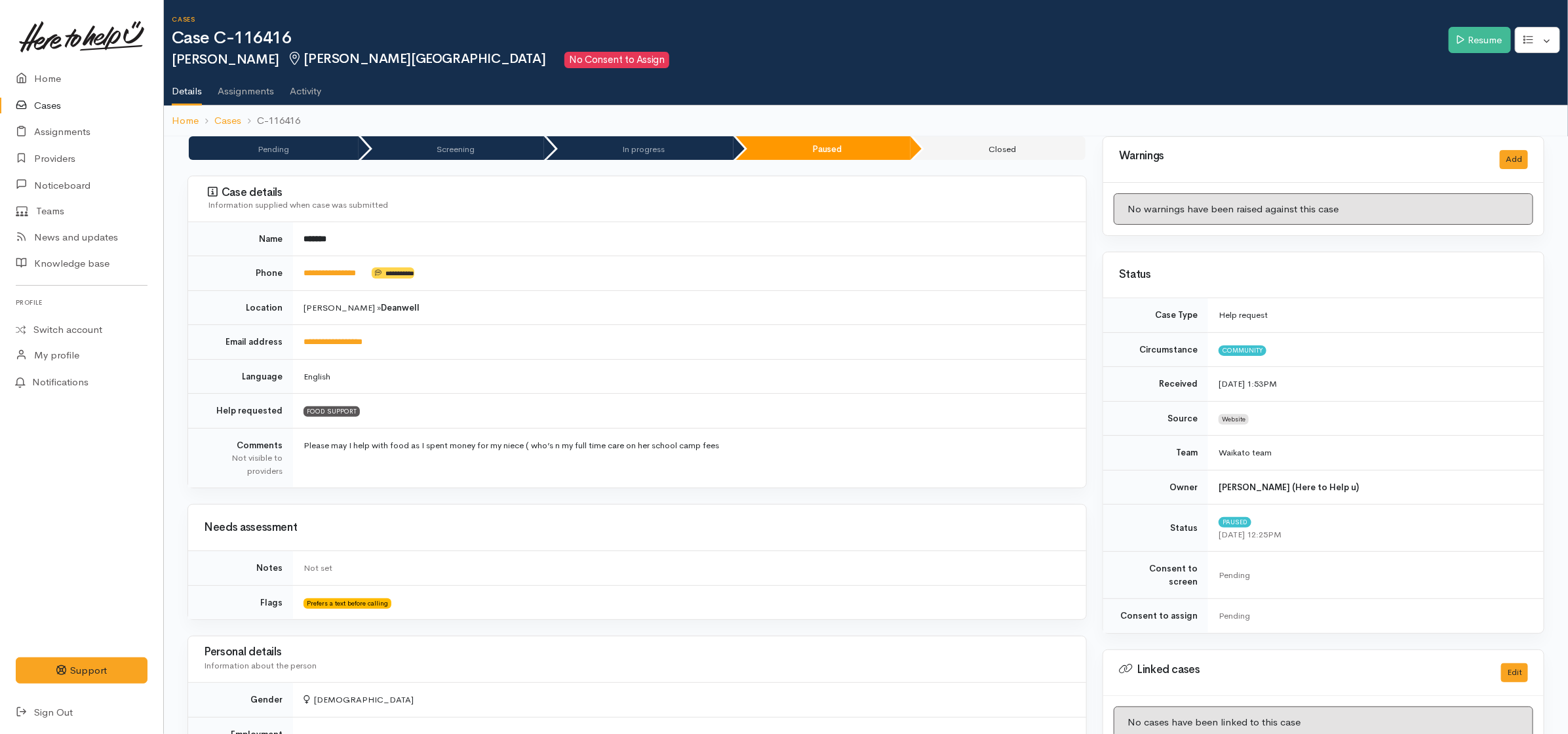
click at [49, 102] on link "Cases" at bounding box center [81, 105] width 164 height 27
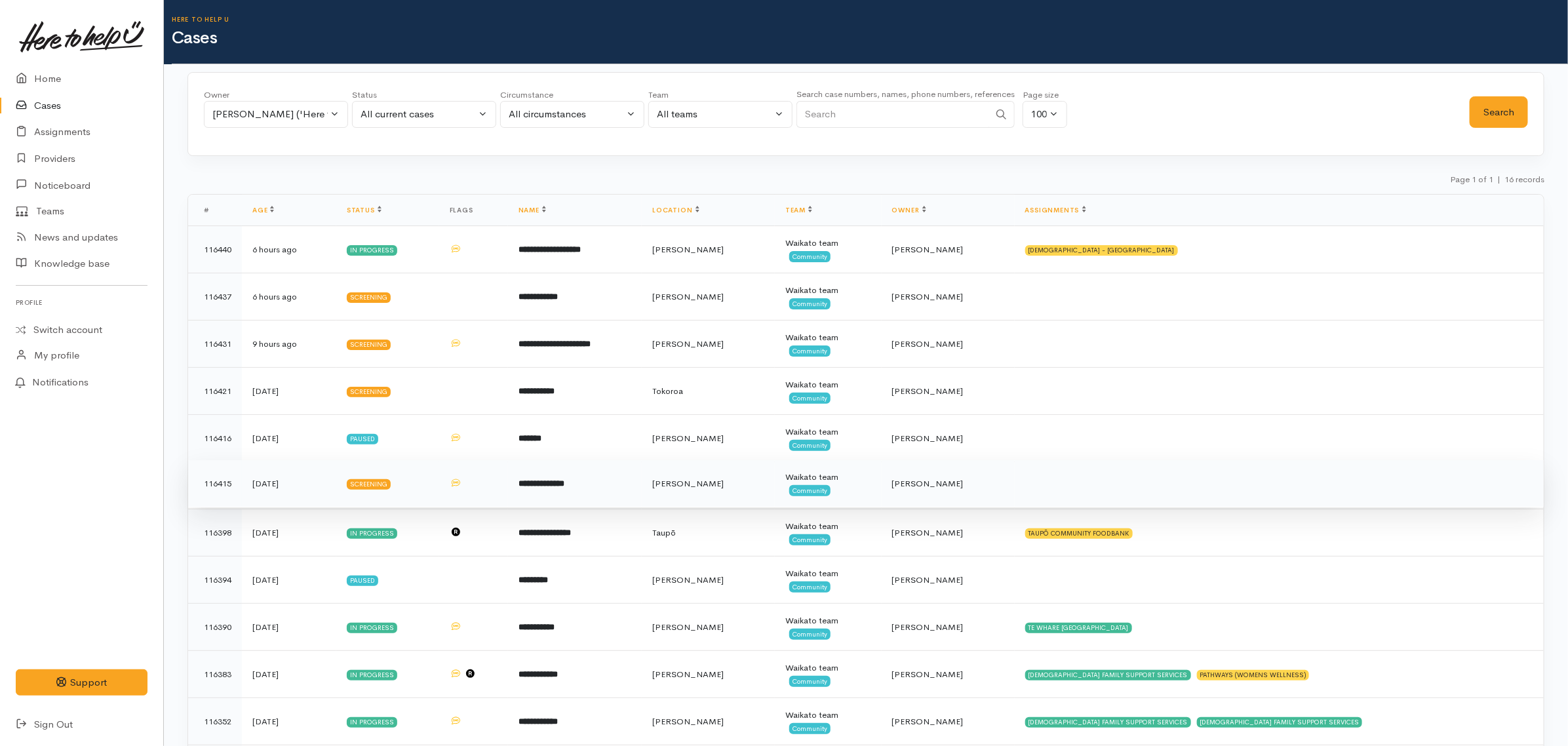
click at [621, 476] on td "**********" at bounding box center [575, 483] width 134 height 47
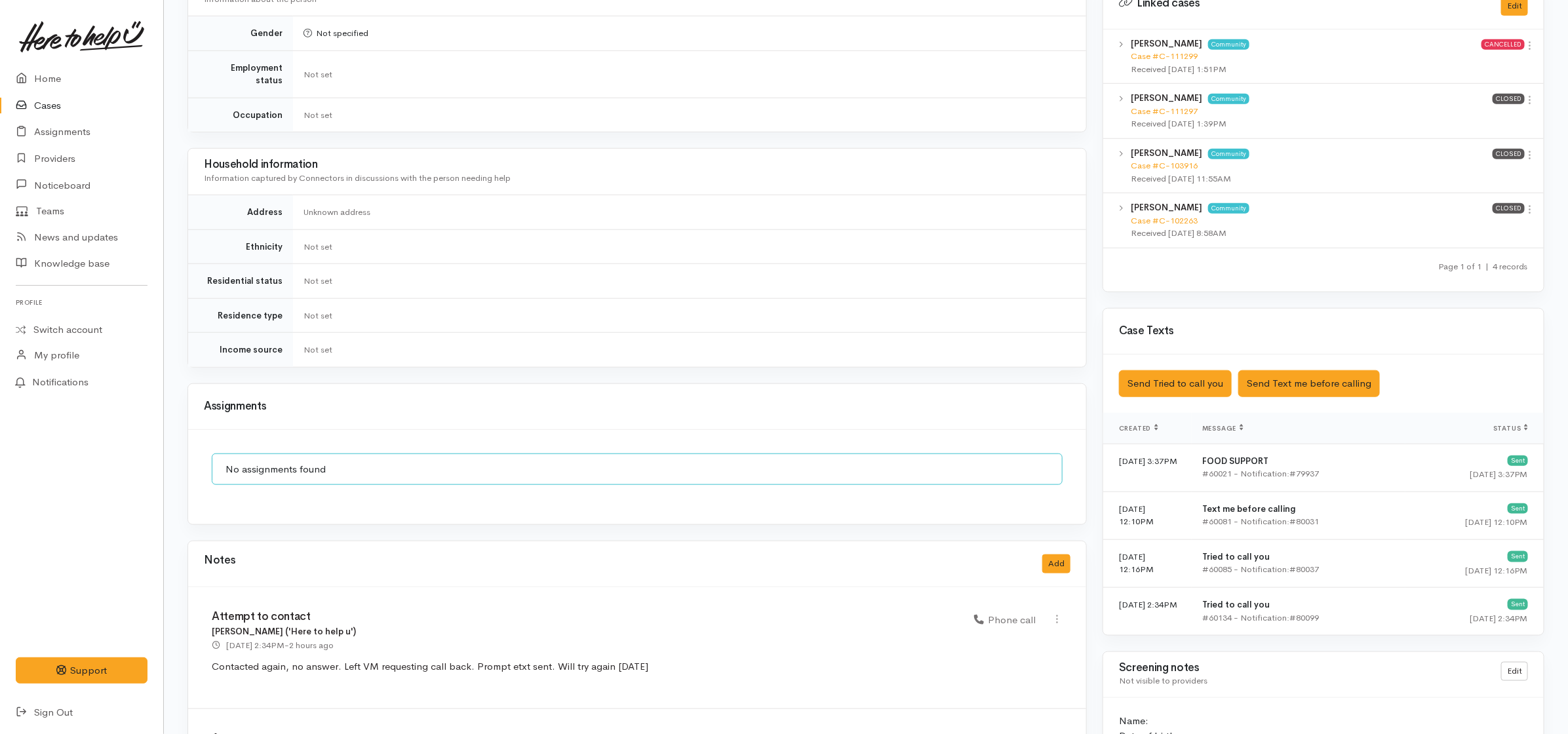
scroll to position [982, 0]
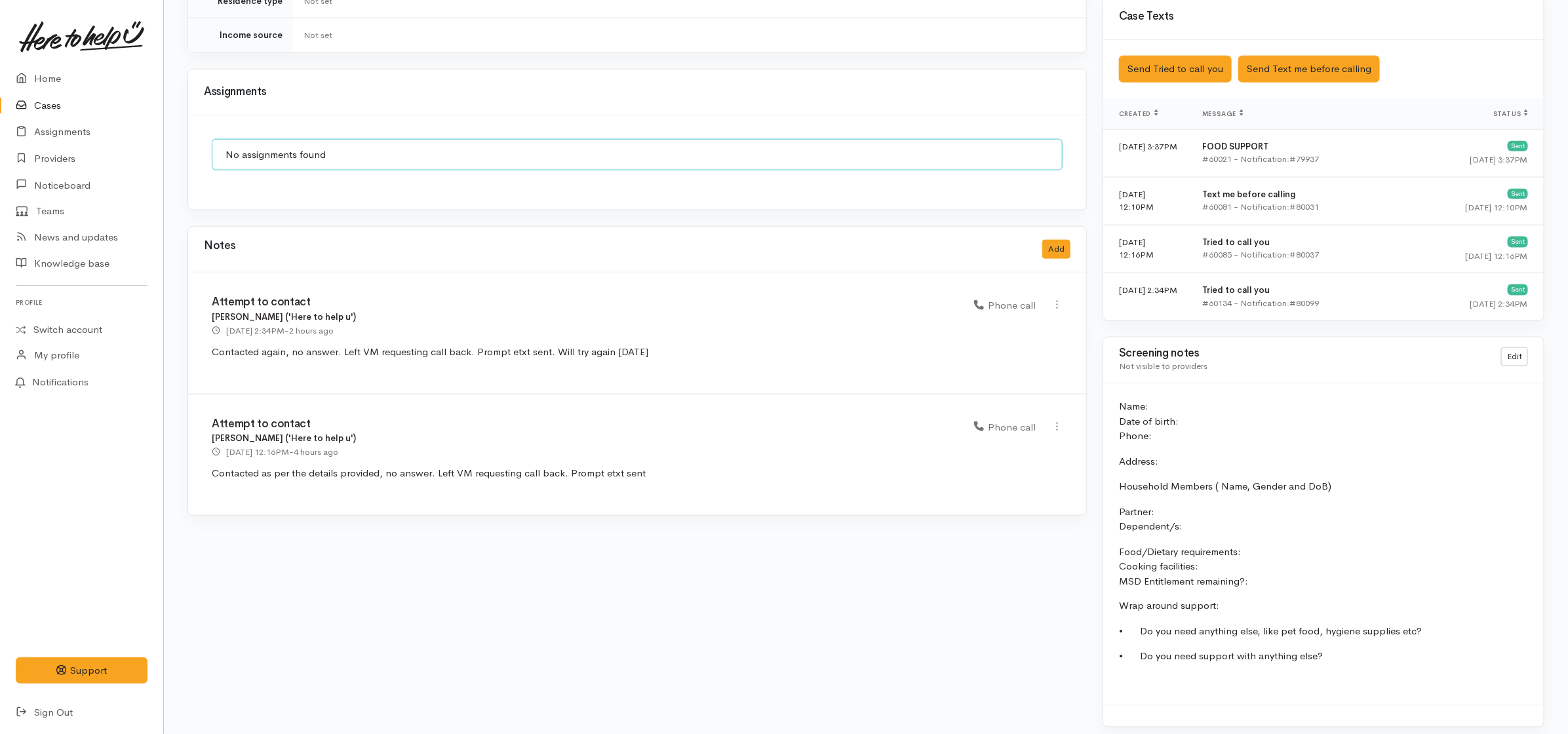
click at [30, 102] on icon at bounding box center [25, 105] width 19 height 16
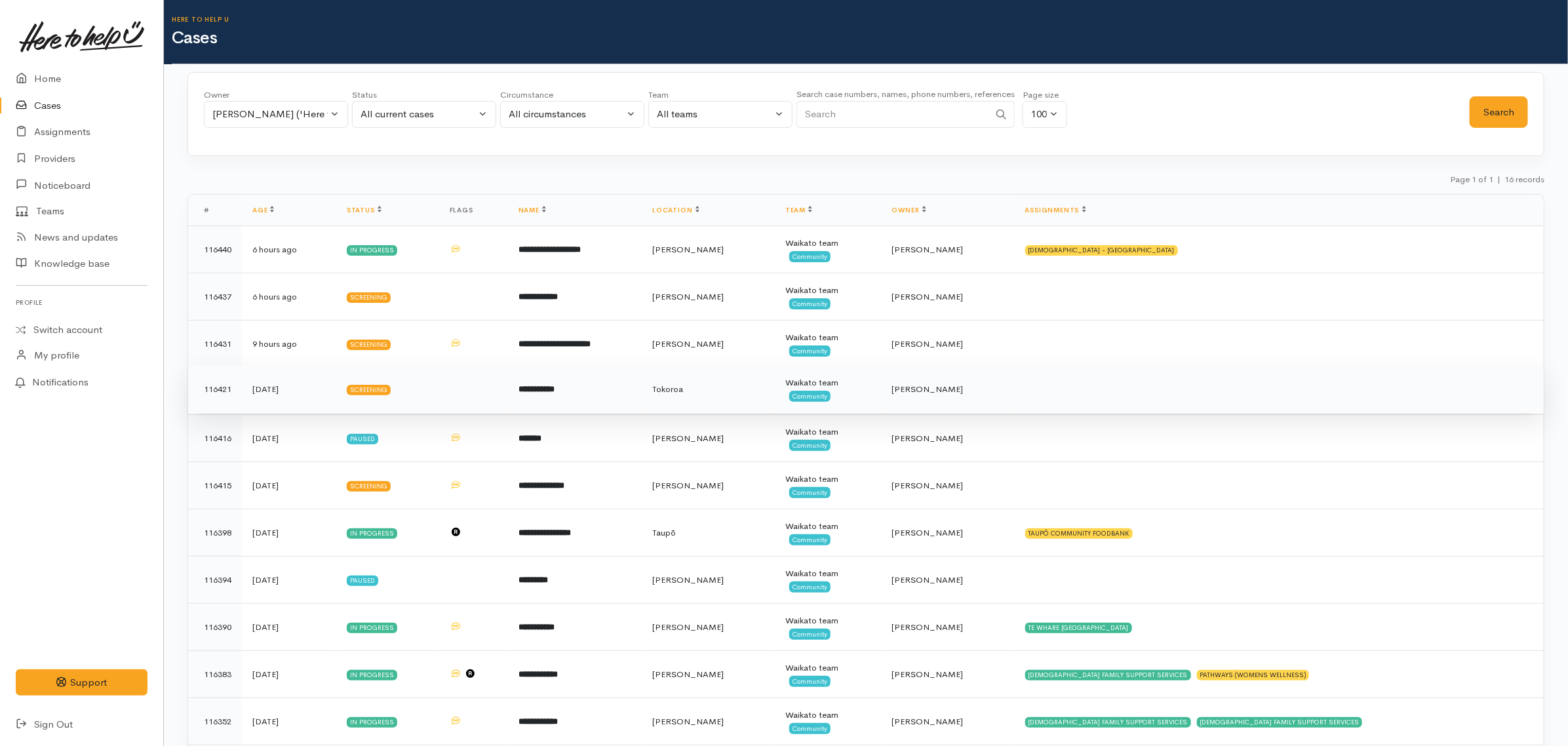
click at [620, 382] on td "**********" at bounding box center [575, 389] width 134 height 47
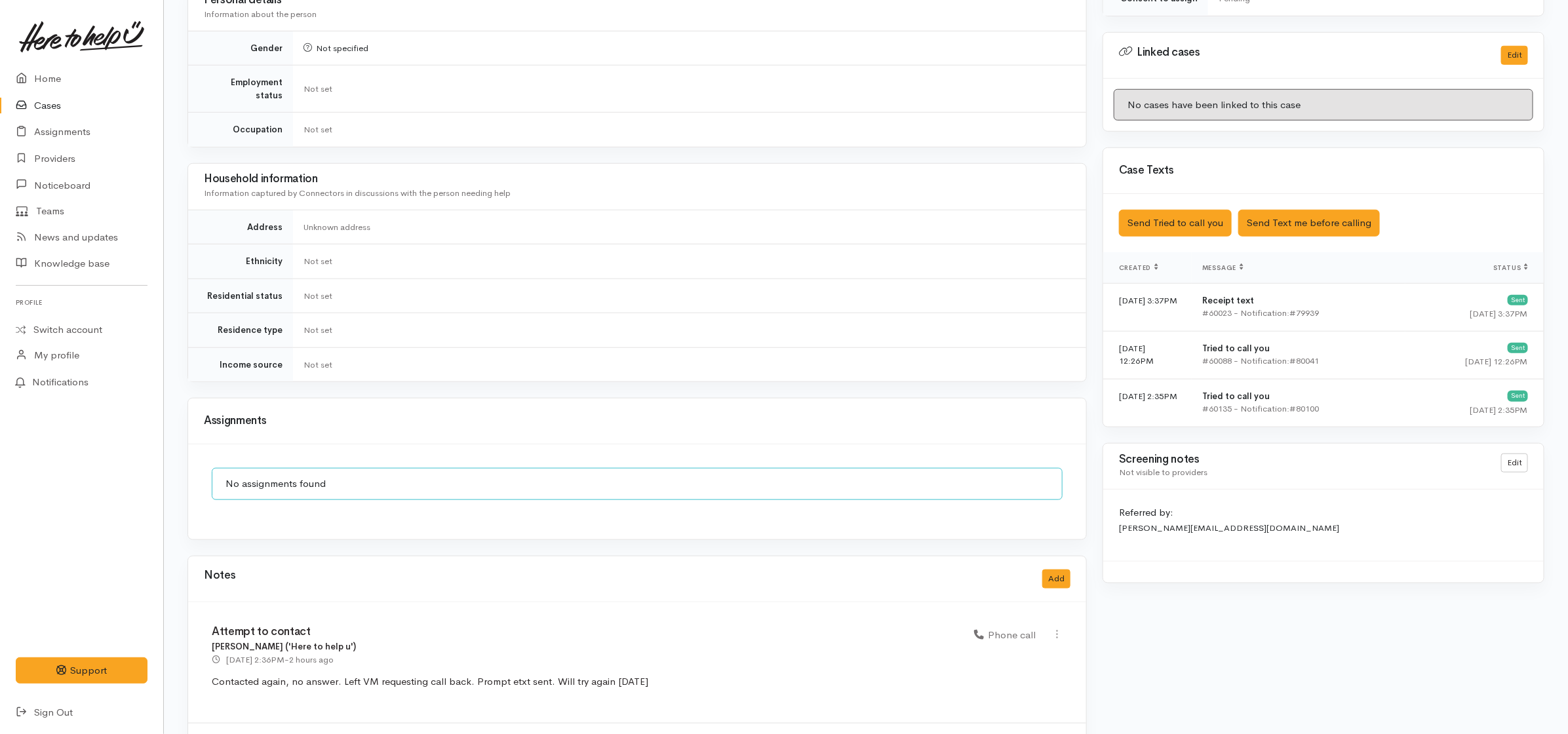
scroll to position [737, 0]
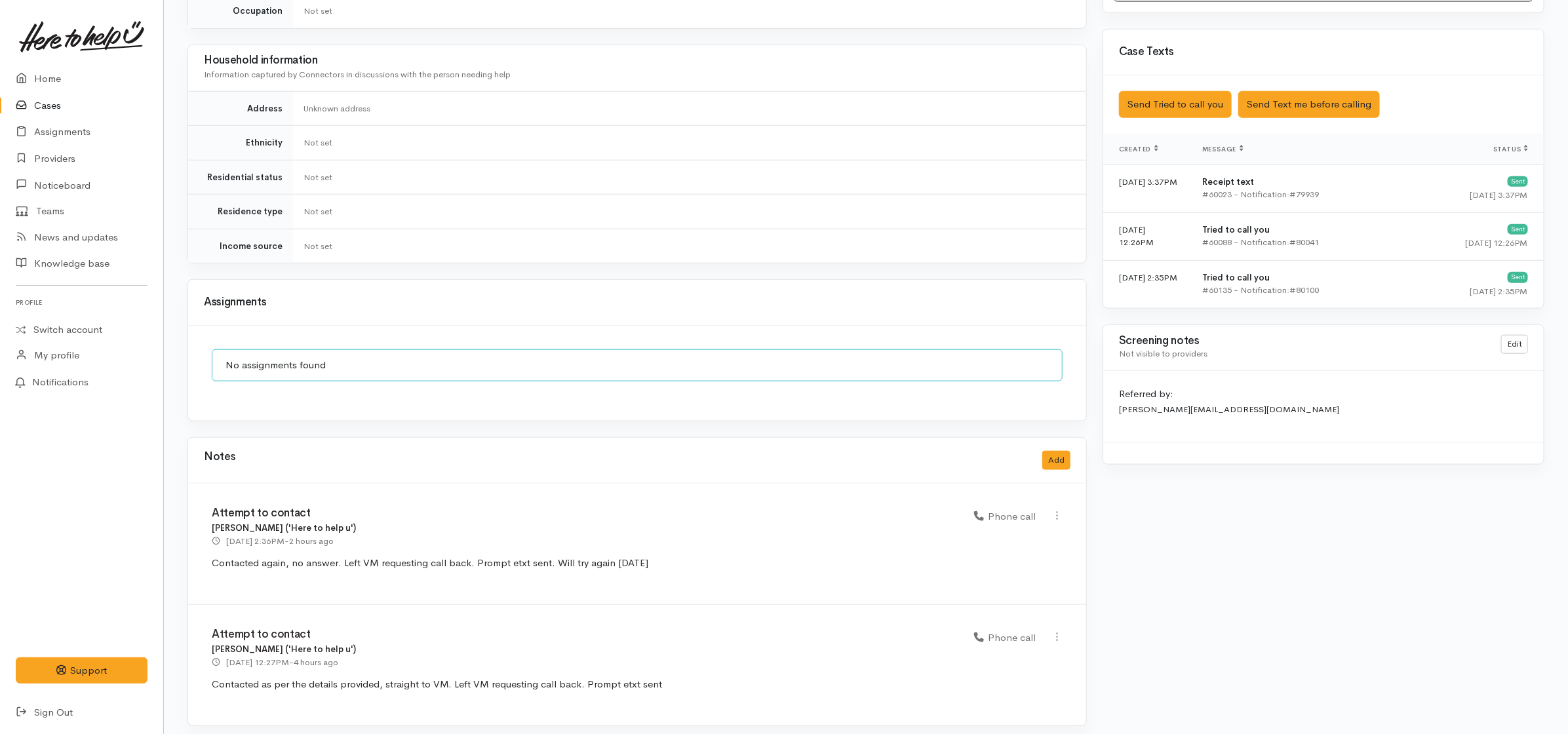
click at [26, 95] on link "Cases" at bounding box center [81, 105] width 164 height 27
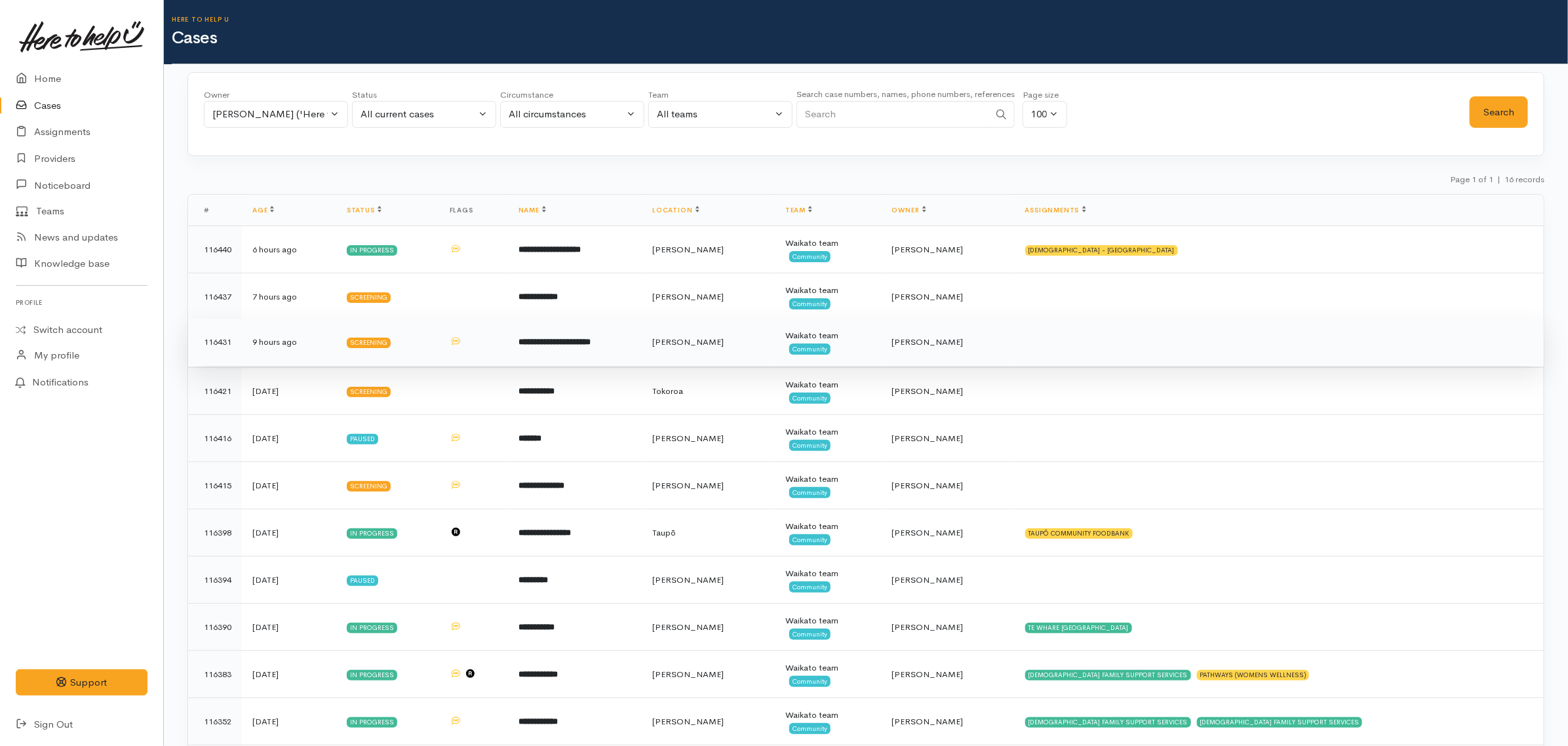
click at [498, 356] on td at bounding box center [473, 341] width 69 height 47
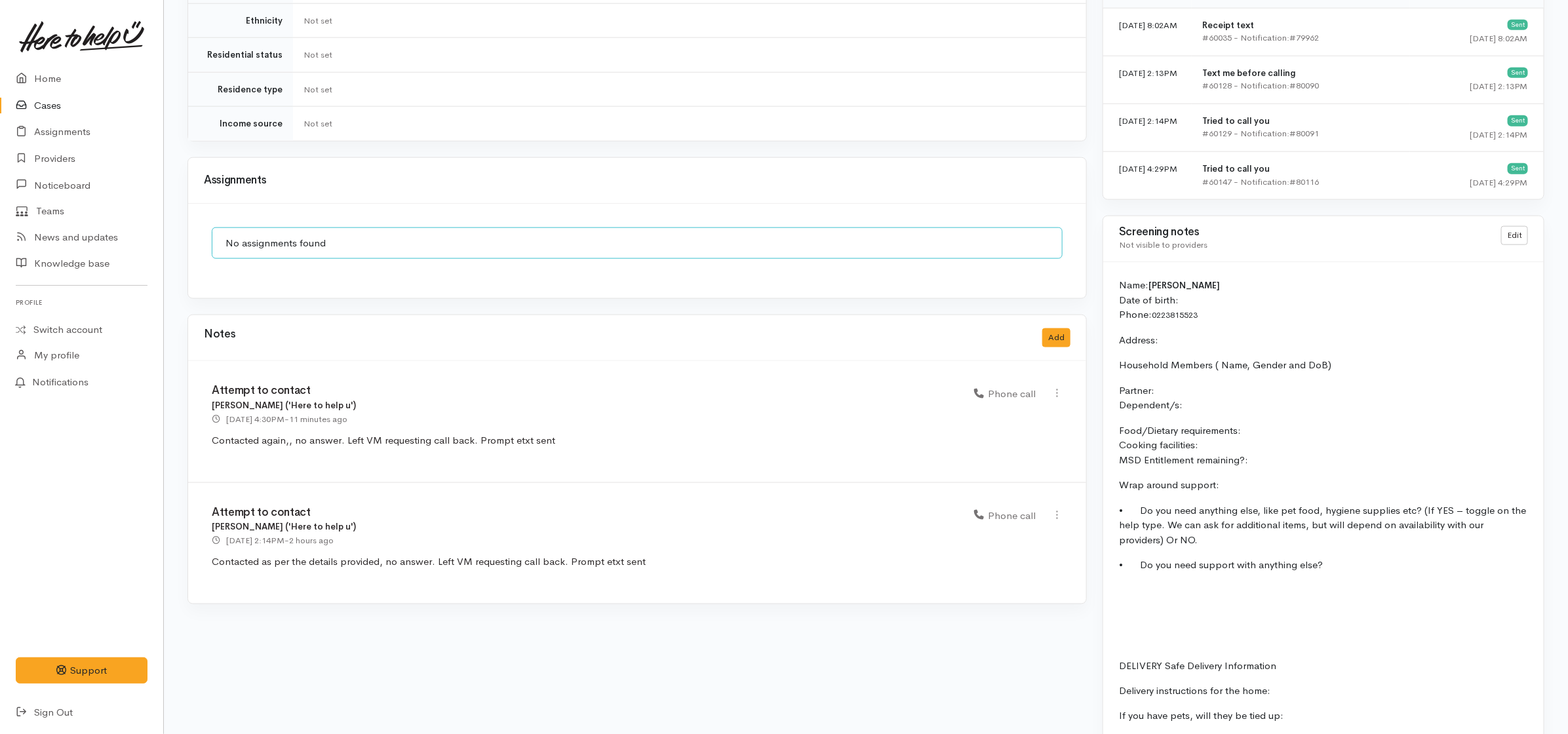
scroll to position [935, 0]
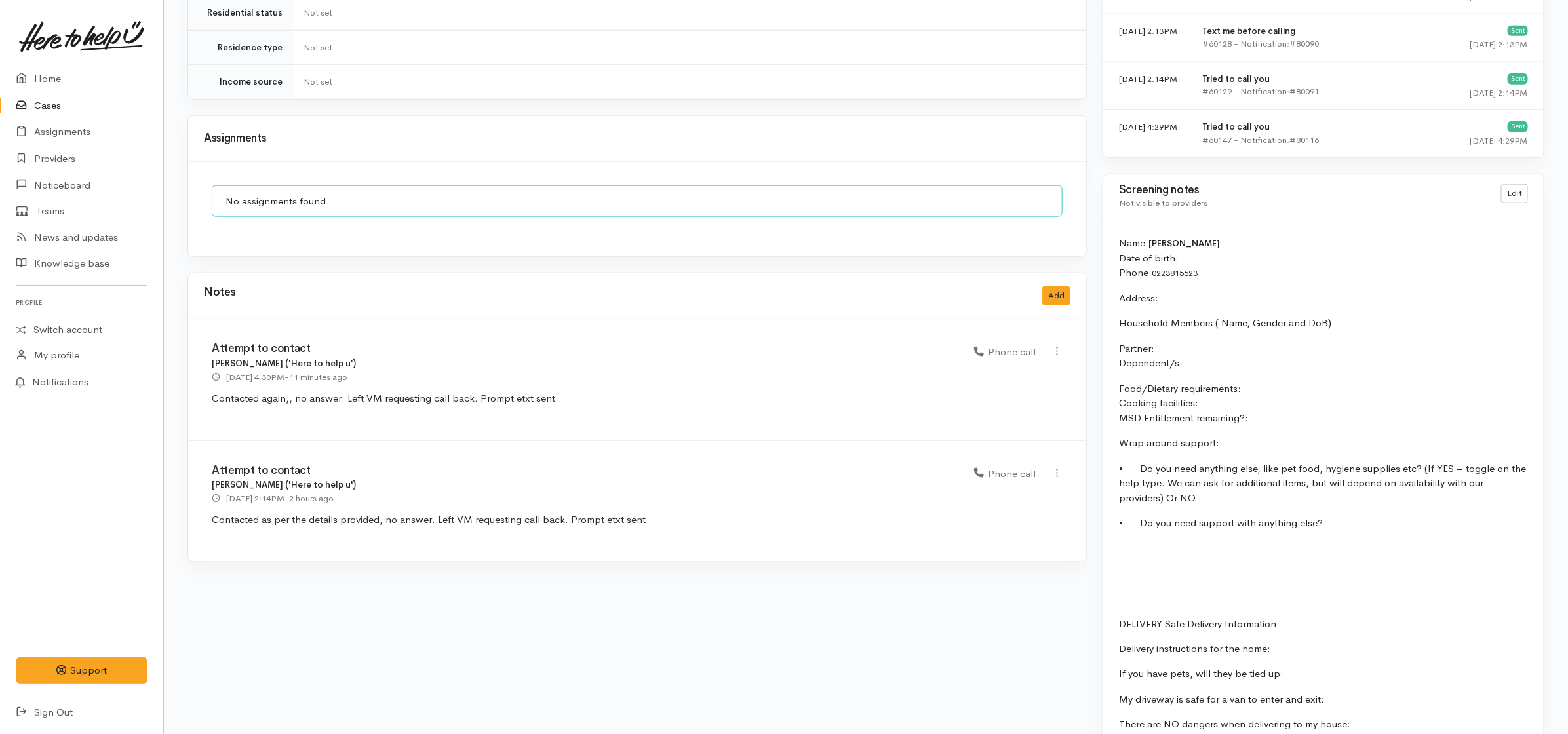
click at [51, 105] on link "Cases" at bounding box center [81, 105] width 164 height 27
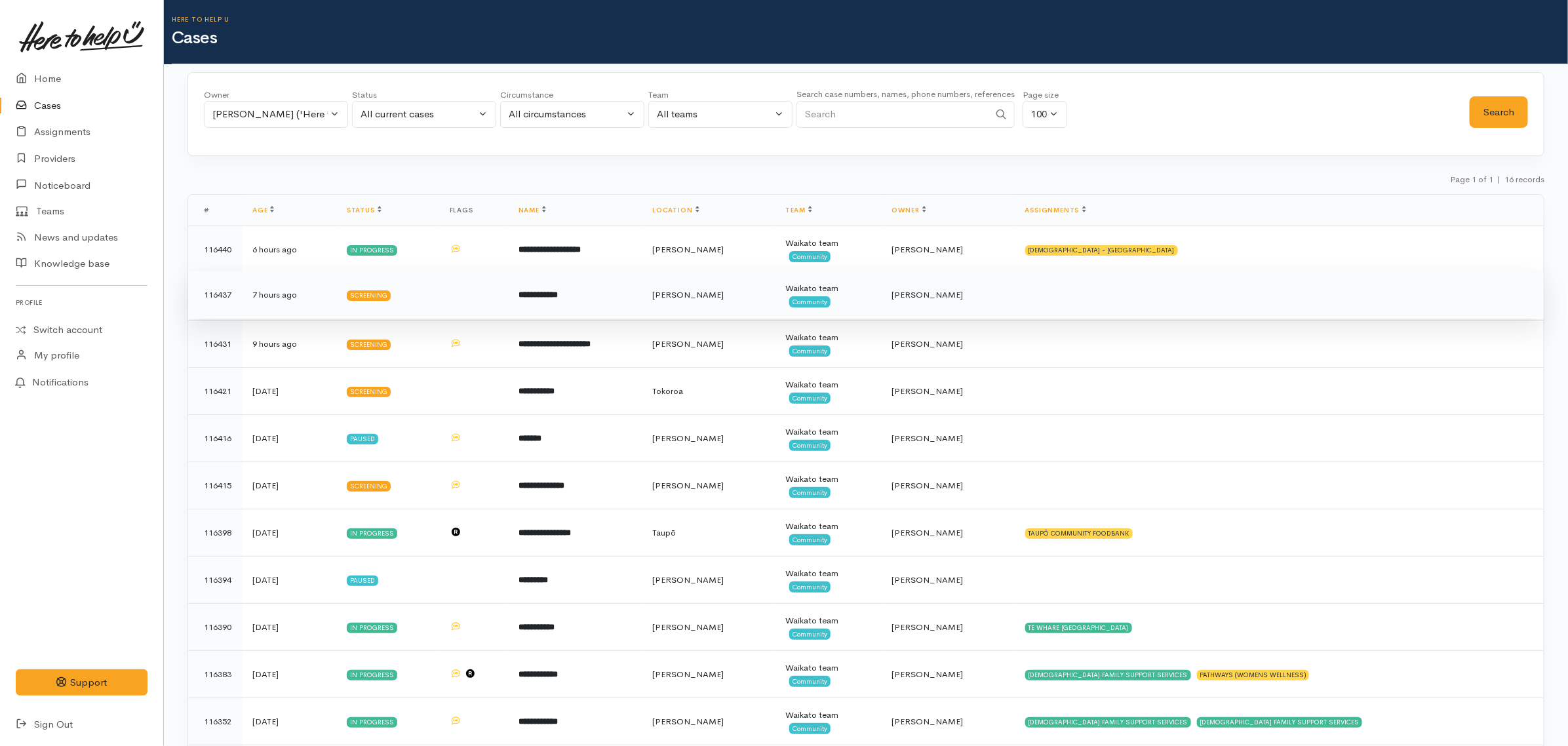
click at [606, 302] on td "**********" at bounding box center [575, 295] width 134 height 47
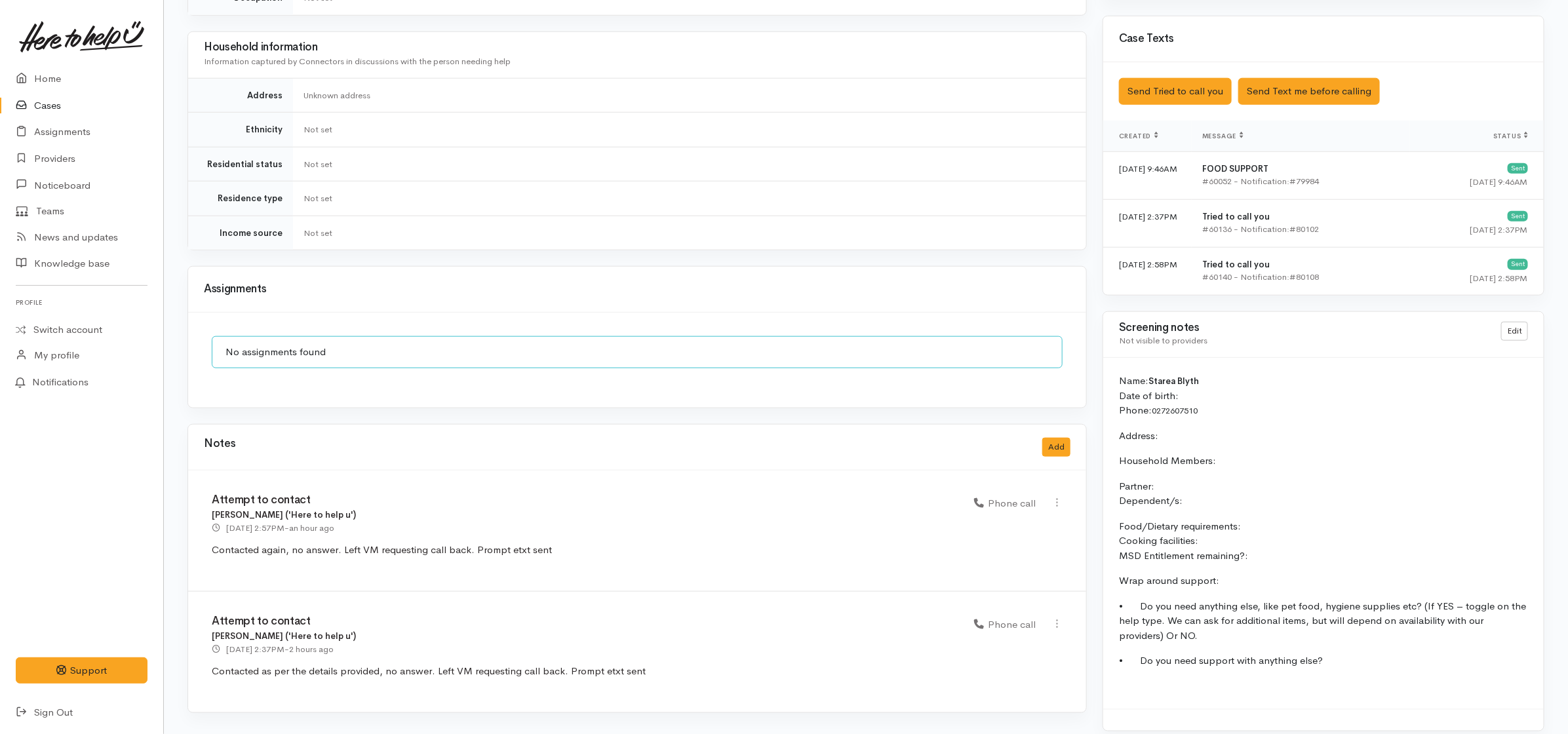
scroll to position [753, 0]
click at [45, 100] on link "Cases" at bounding box center [81, 105] width 164 height 27
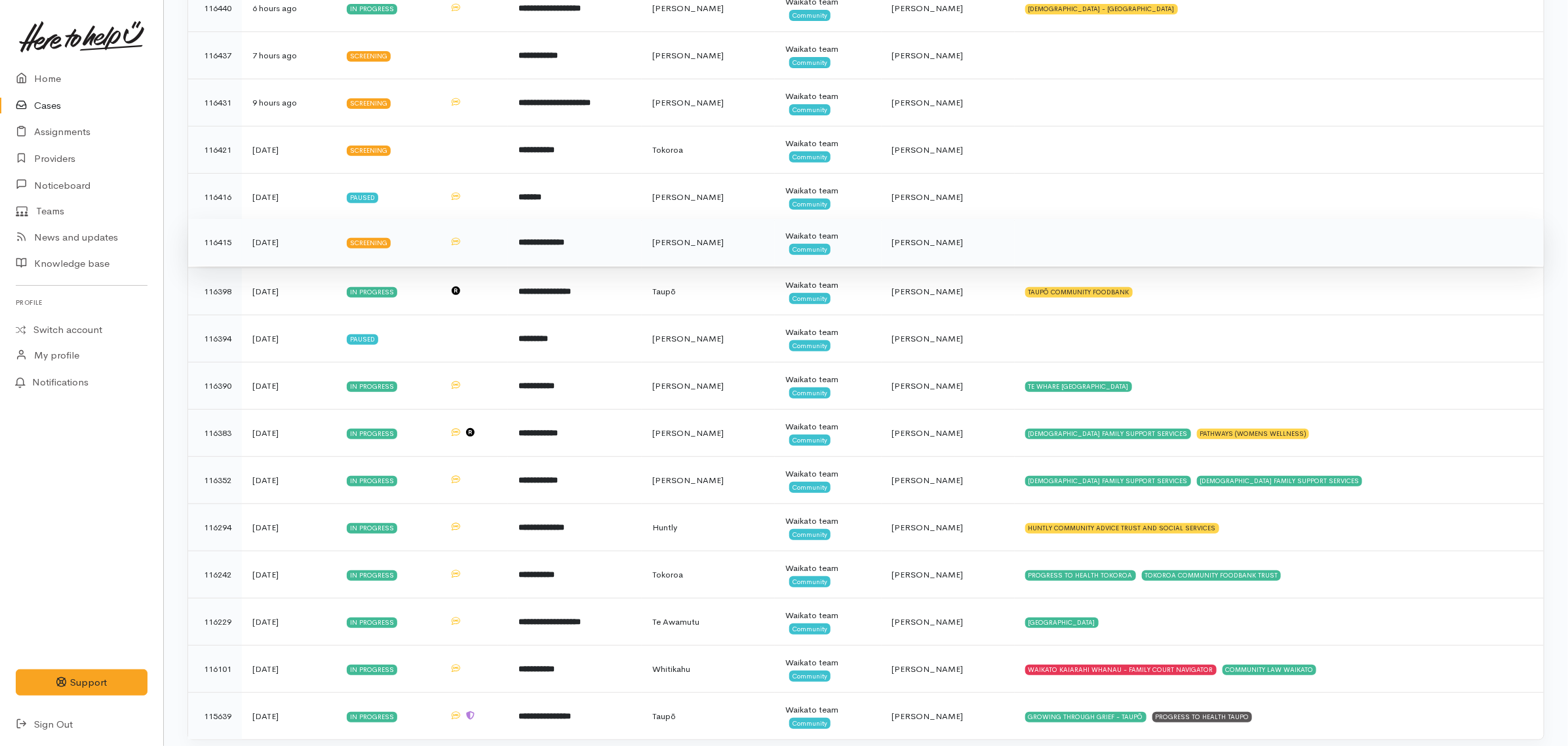
scroll to position [276, 0]
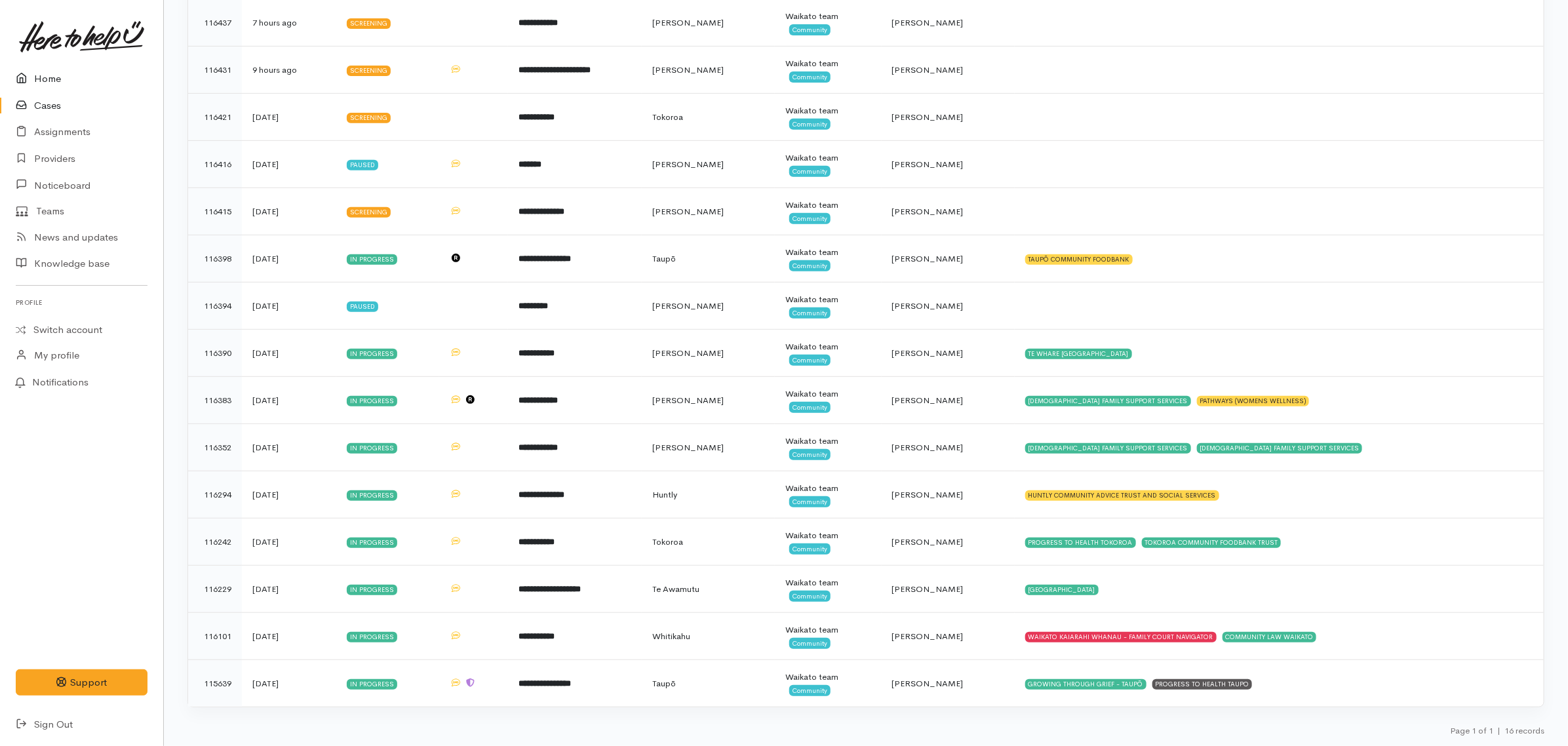
click at [41, 78] on link "Home" at bounding box center [81, 79] width 164 height 27
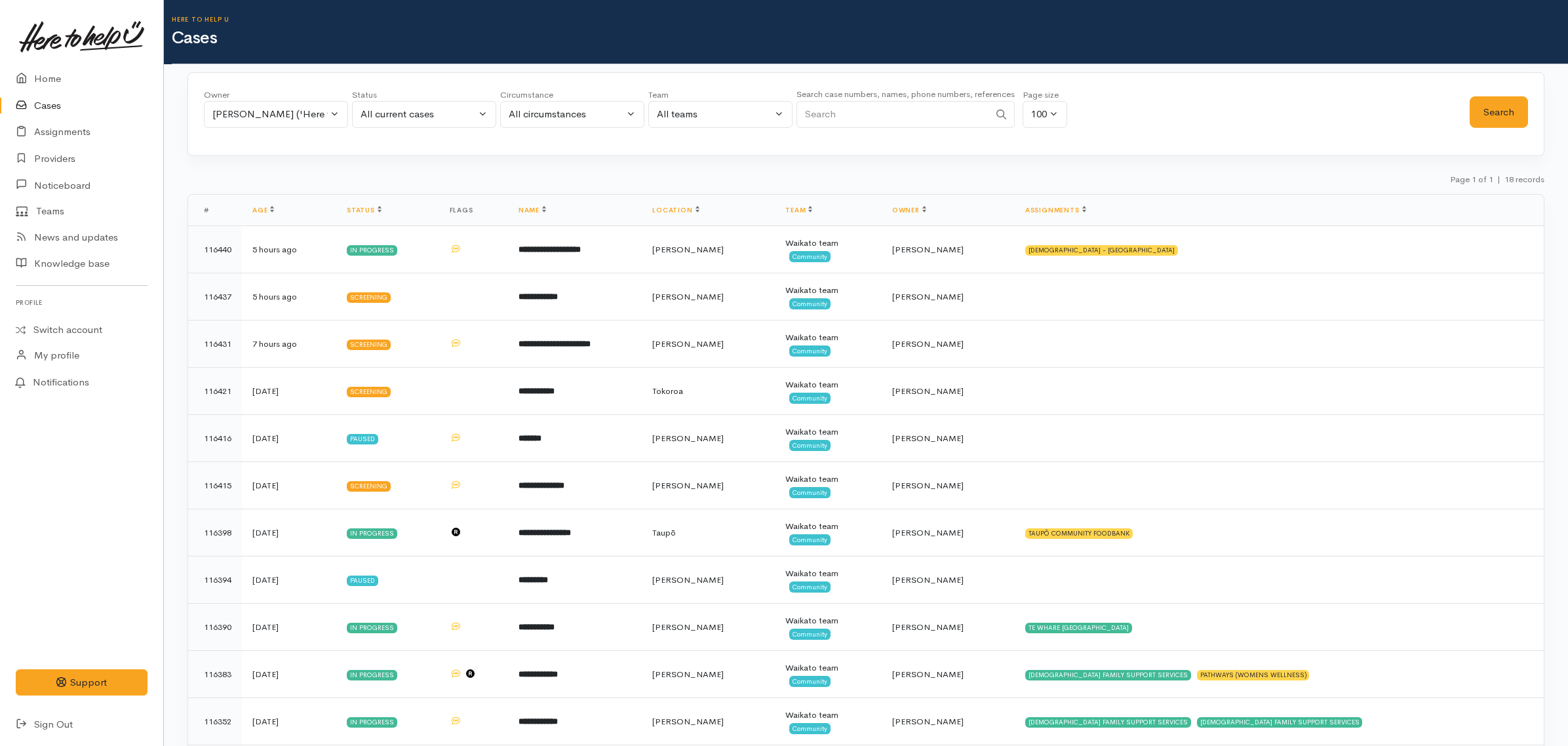
select select "Unresolved"
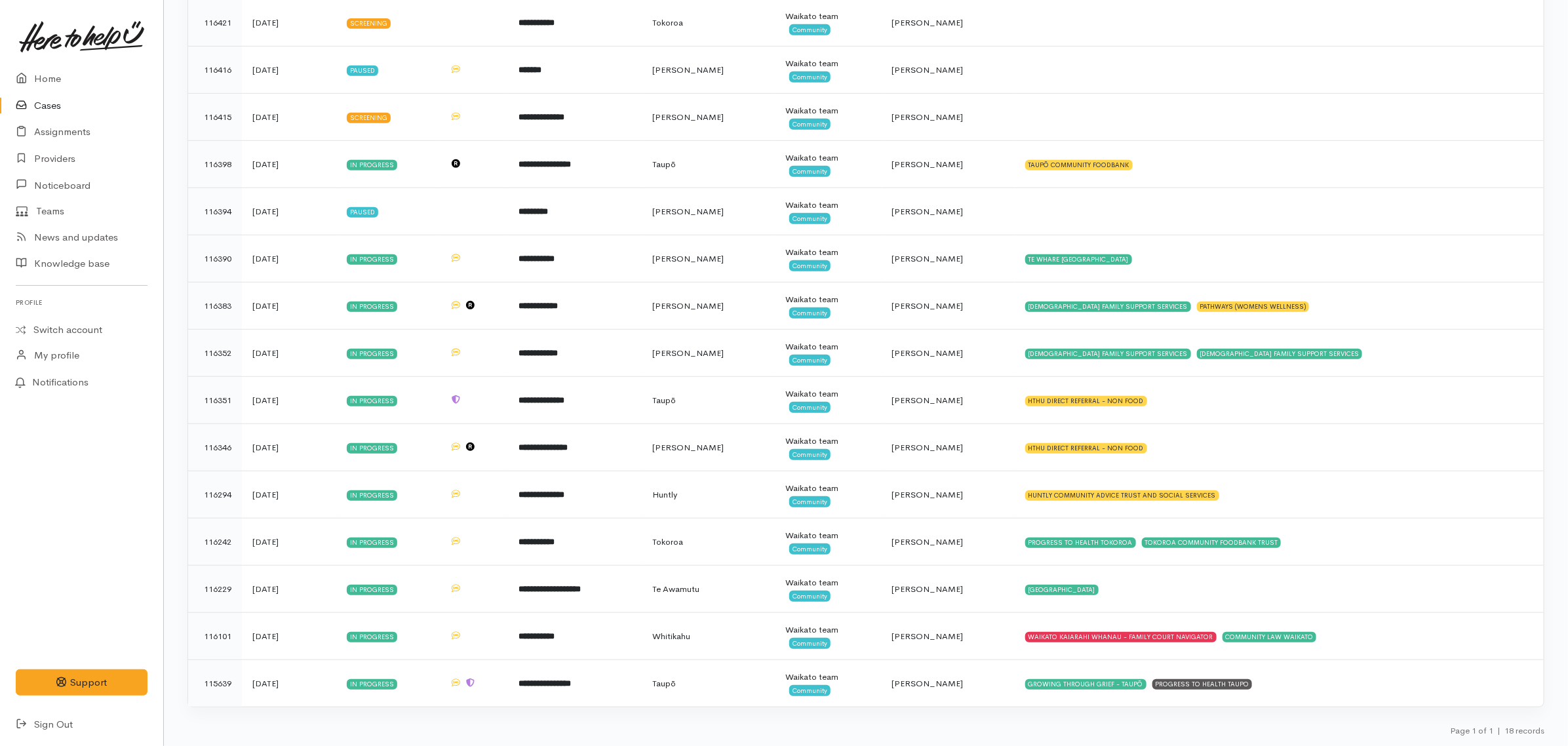
click at [79, 524] on div "Home Cases Assignments Providers Noticeboard Teams News and updates Knowledge b…" at bounding box center [81, 401] width 164 height 672
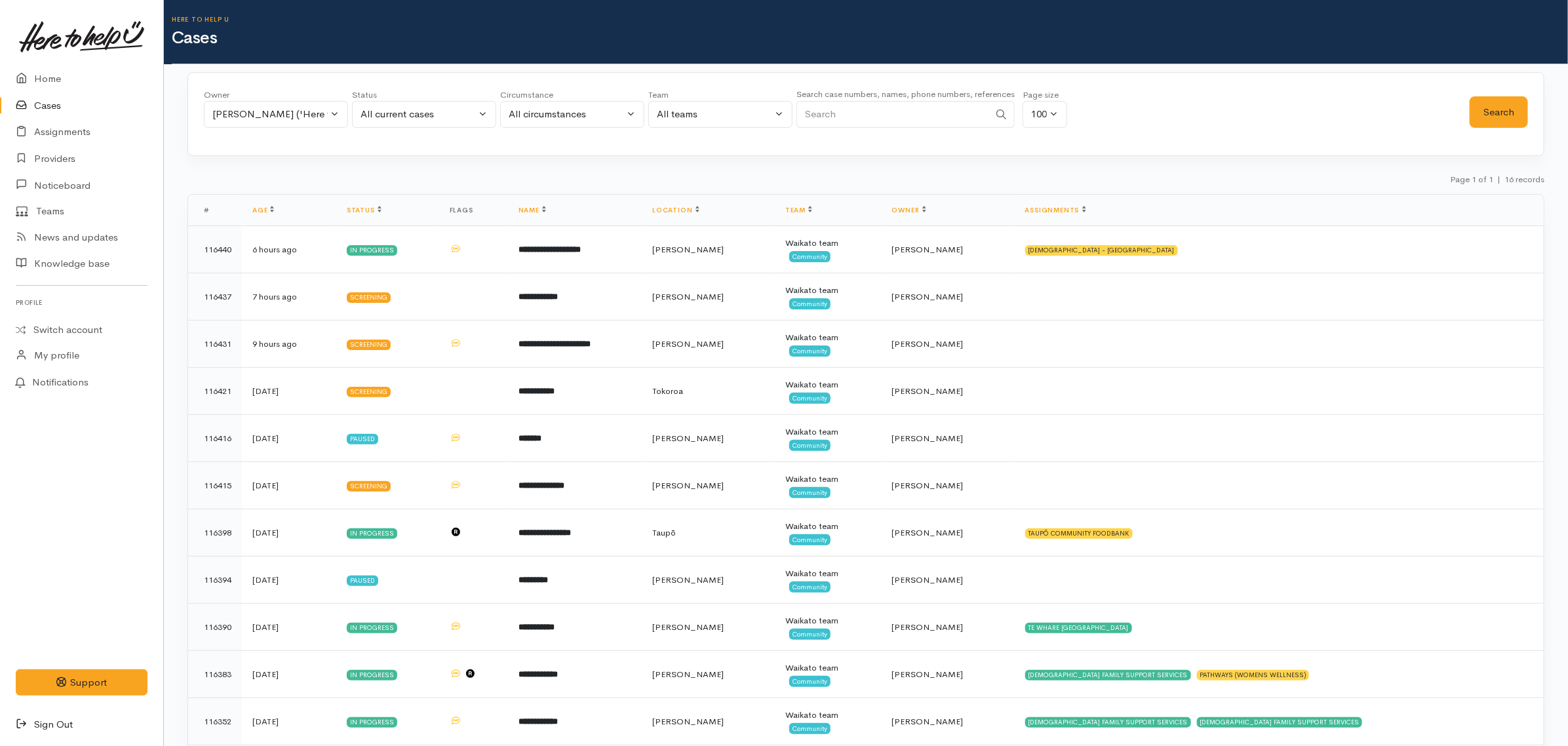
scroll to position [276, 0]
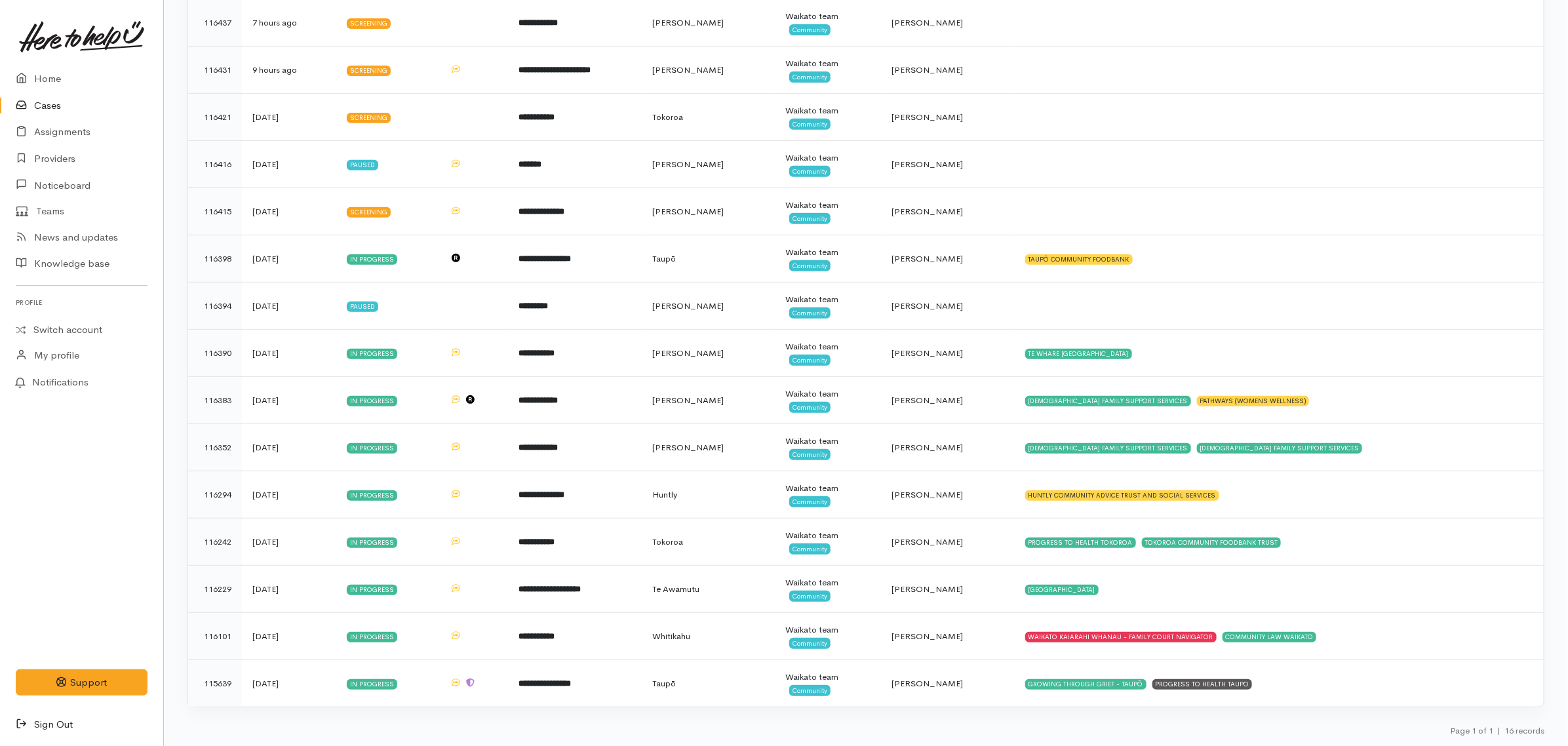
click at [47, 721] on link "Sign Out" at bounding box center [81, 725] width 164 height 27
